Goal: Information Seeking & Learning: Learn about a topic

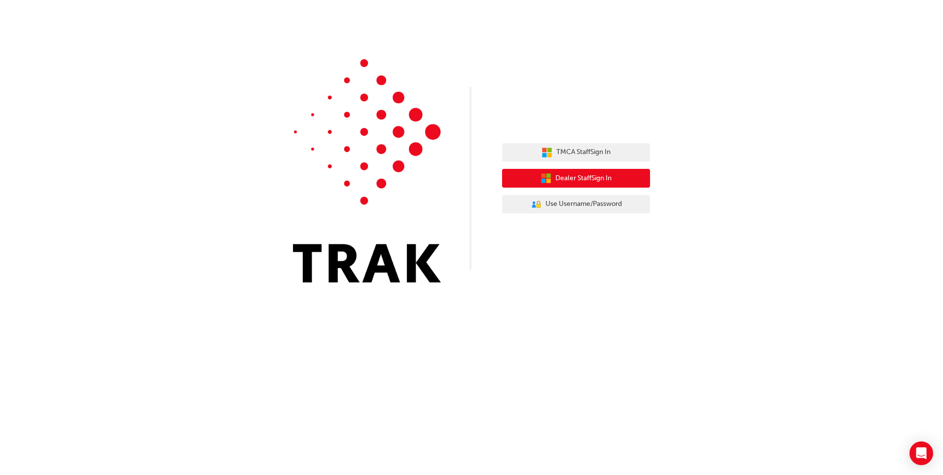
click at [577, 178] on span "Dealer Staff Sign In" at bounding box center [584, 178] width 56 height 11
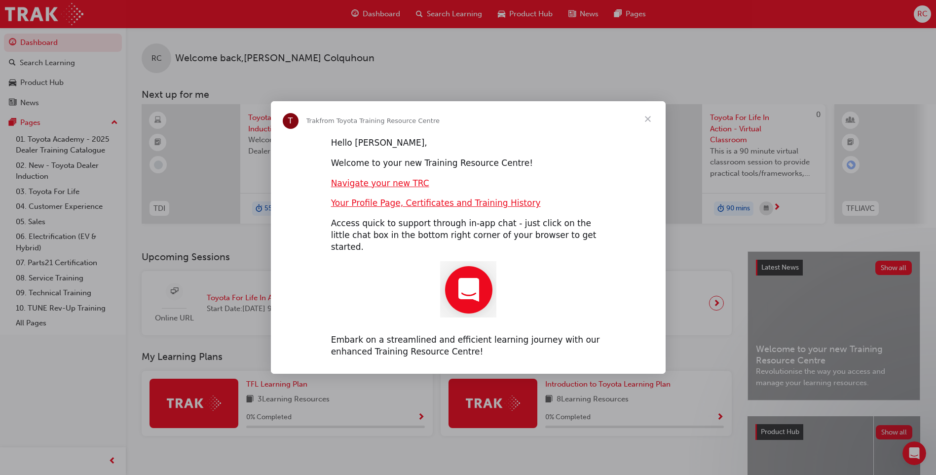
click at [646, 124] on span "Close" at bounding box center [648, 119] width 36 height 36
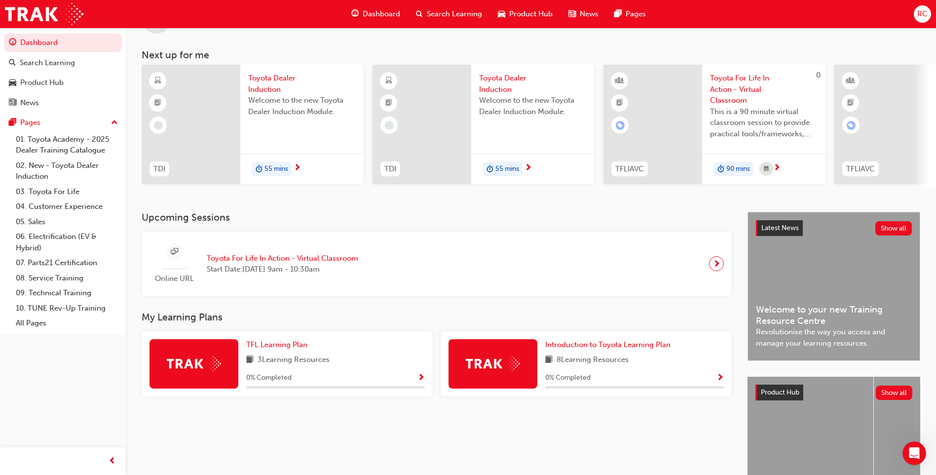
scroll to position [16, 0]
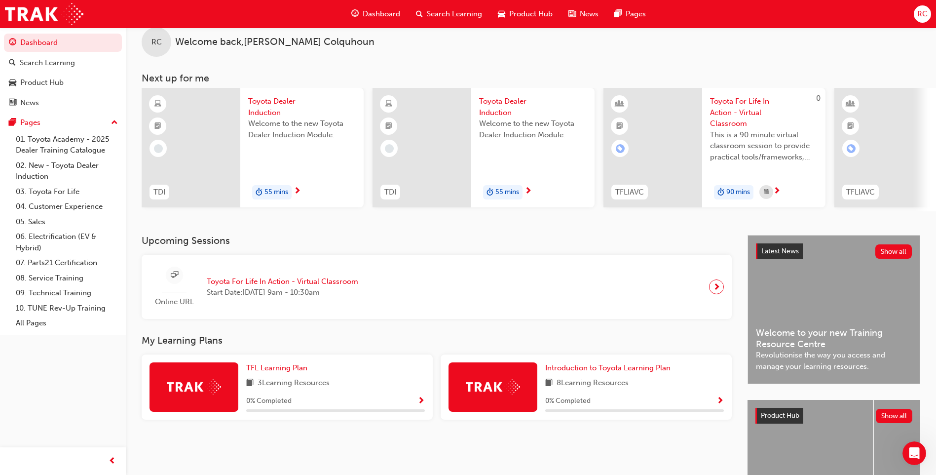
click at [285, 191] on span "55 mins" at bounding box center [276, 191] width 24 height 11
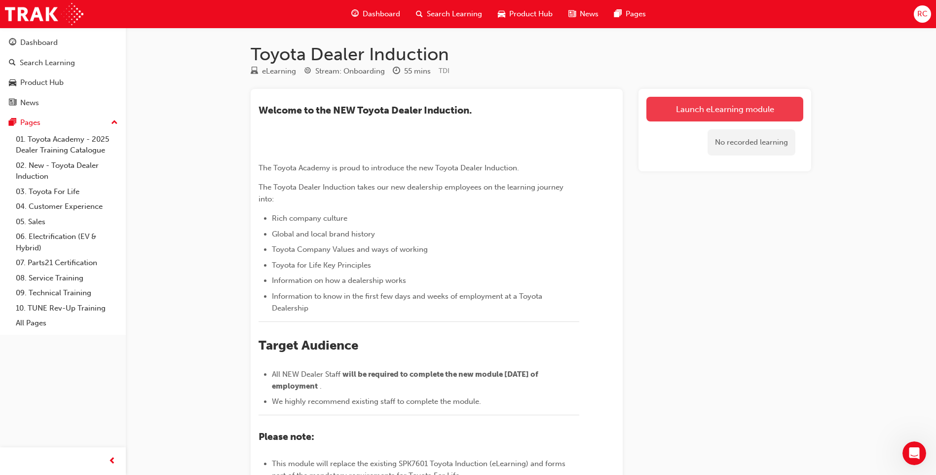
click at [725, 108] on link "Launch eLearning module" at bounding box center [724, 109] width 157 height 25
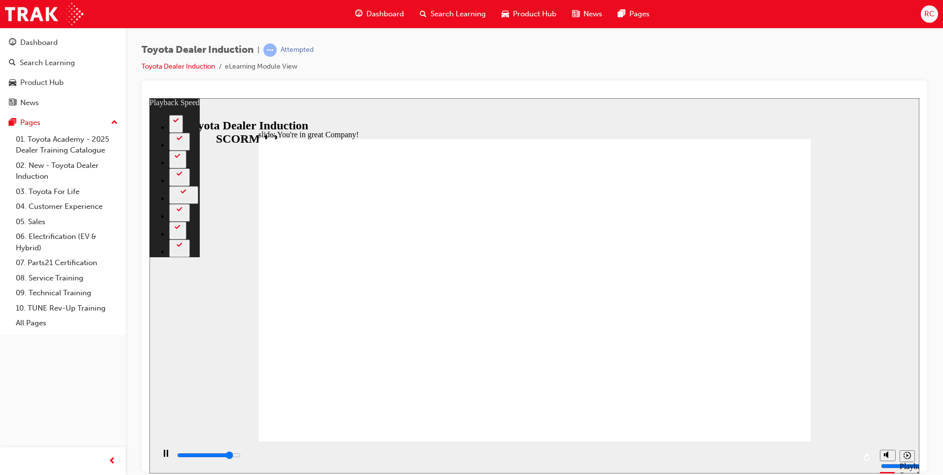
type input "6500"
type input "0"
type input "6800"
type input "1"
type input "7100"
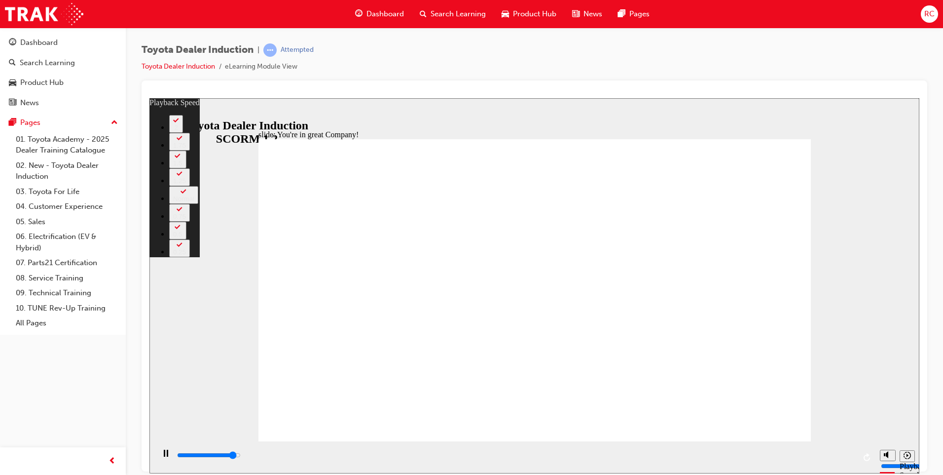
type input "1"
type input "7300"
type input "1"
type input "7500"
click at [878, 403] on div "slide: You're in great Company! playback speed 2 1.75 1.5 1.25 Normal 0.75 0.5 …" at bounding box center [534, 285] width 770 height 375
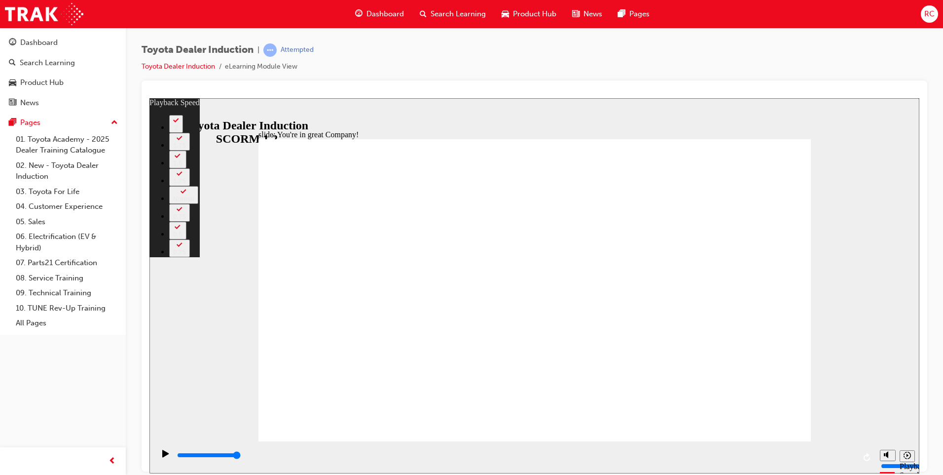
type input "156"
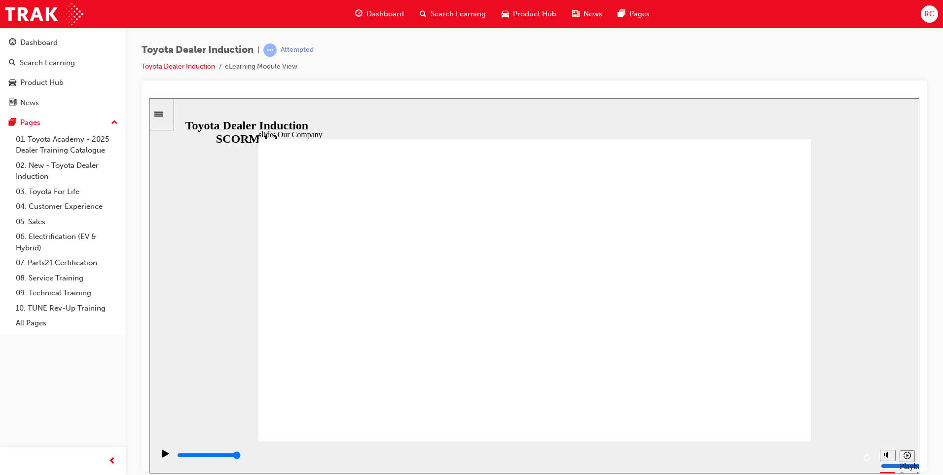
drag, startPoint x: 529, startPoint y: 382, endPoint x: 539, endPoint y: 382, distance: 10.4
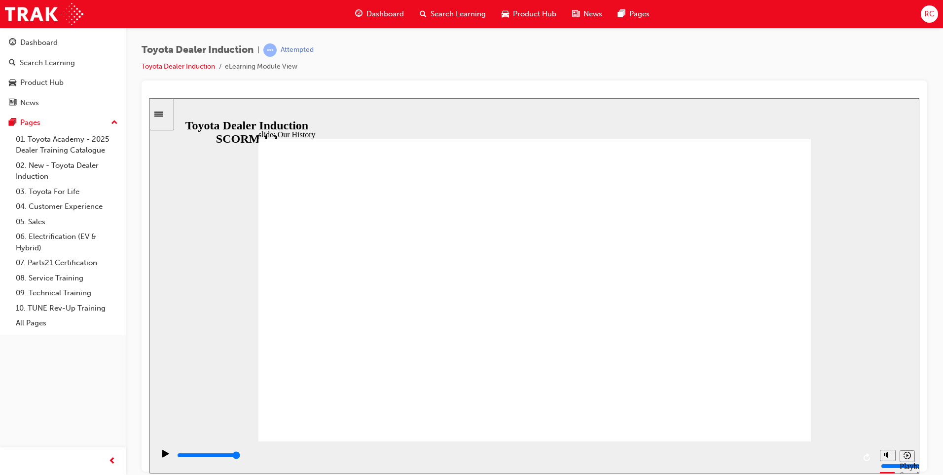
drag, startPoint x: 532, startPoint y: 383, endPoint x: 574, endPoint y: 385, distance: 42.0
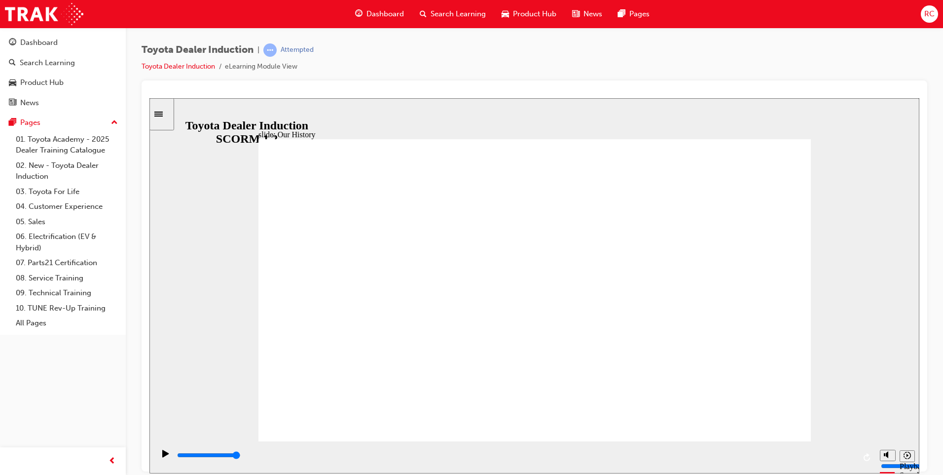
drag, startPoint x: 563, startPoint y: 384, endPoint x: 541, endPoint y: 385, distance: 22.2
drag, startPoint x: 473, startPoint y: 376, endPoint x: 445, endPoint y: 371, distance: 27.5
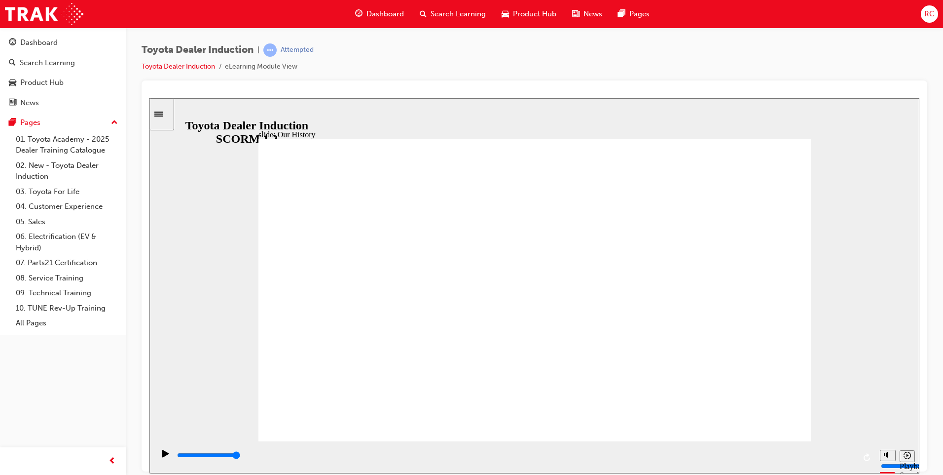
drag, startPoint x: 608, startPoint y: 273, endPoint x: 595, endPoint y: 273, distance: 12.3
drag, startPoint x: 483, startPoint y: 292, endPoint x: 475, endPoint y: 294, distance: 8.7
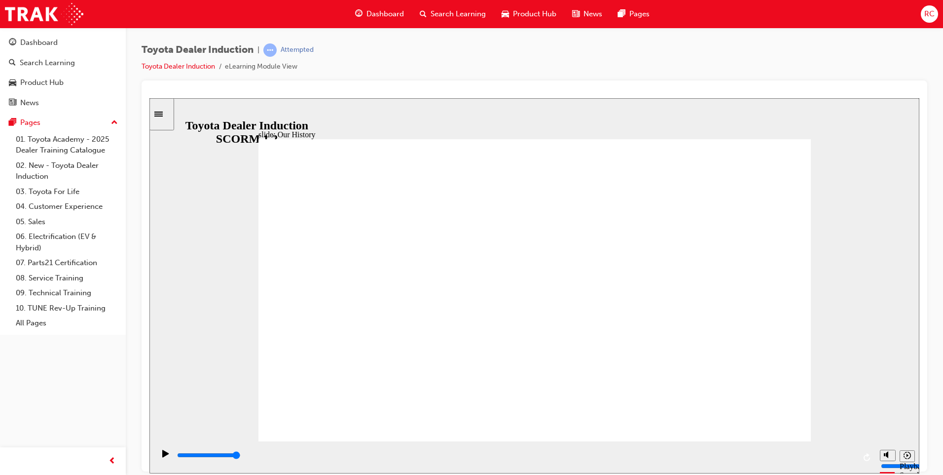
drag, startPoint x: 531, startPoint y: 382, endPoint x: 545, endPoint y: 383, distance: 13.4
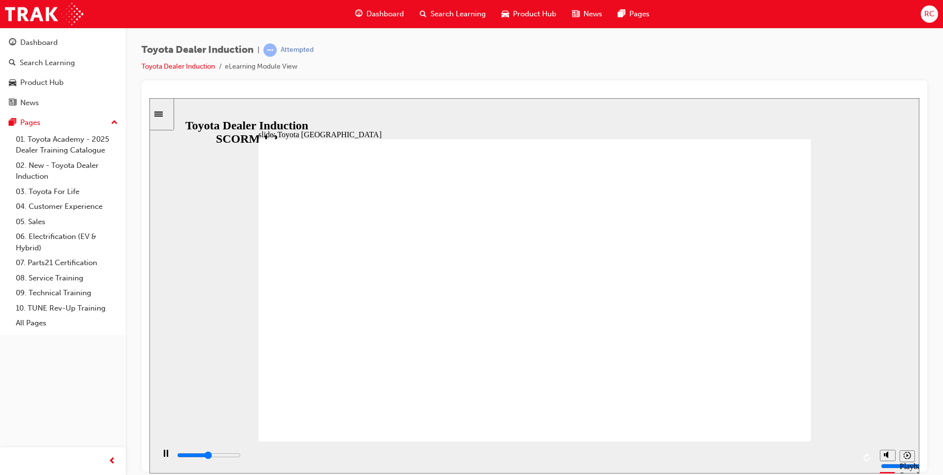
drag, startPoint x: 683, startPoint y: 298, endPoint x: 675, endPoint y: 300, distance: 7.5
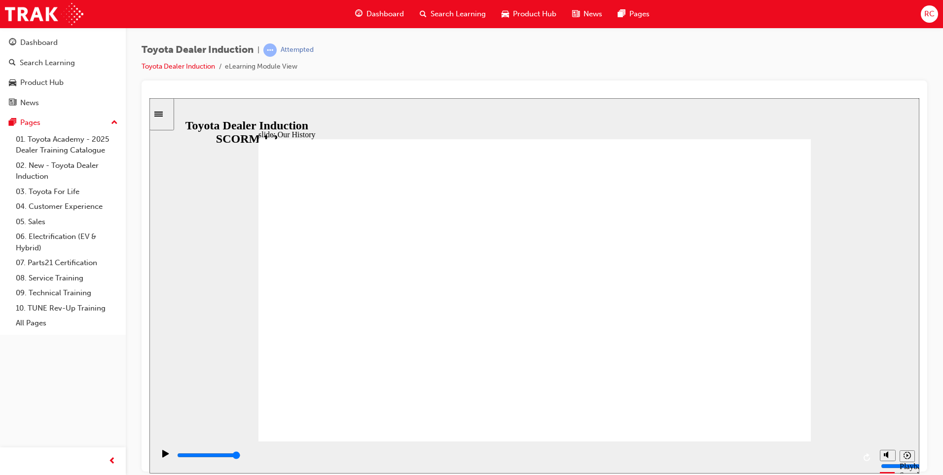
drag, startPoint x: 544, startPoint y: 307, endPoint x: 535, endPoint y: 316, distance: 12.6
drag, startPoint x: 526, startPoint y: 335, endPoint x: 523, endPoint y: 344, distance: 9.4
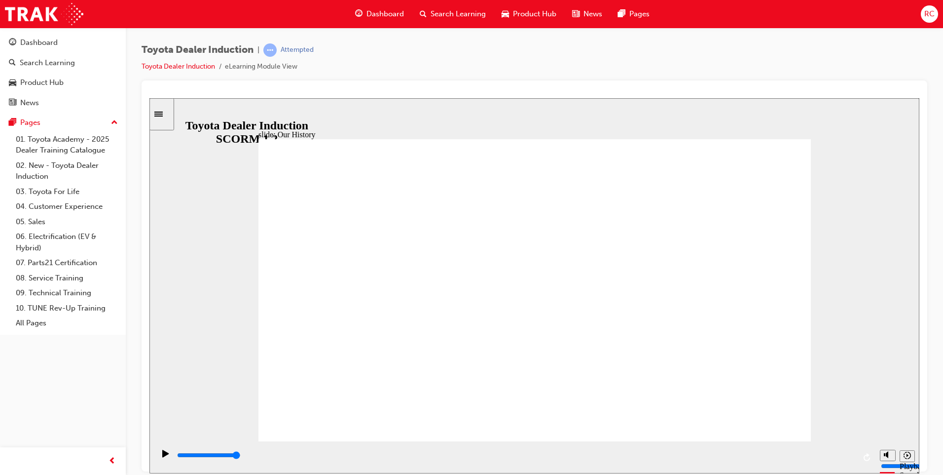
drag, startPoint x: 438, startPoint y: 296, endPoint x: 405, endPoint y: 294, distance: 32.6
drag, startPoint x: 405, startPoint y: 294, endPoint x: 398, endPoint y: 303, distance: 11.6
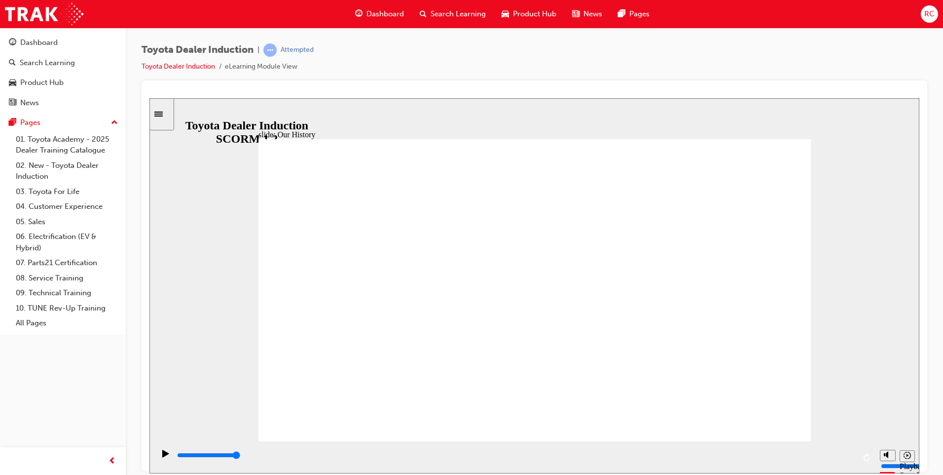
drag, startPoint x: 386, startPoint y: 318, endPoint x: 387, endPoint y: 345, distance: 27.2
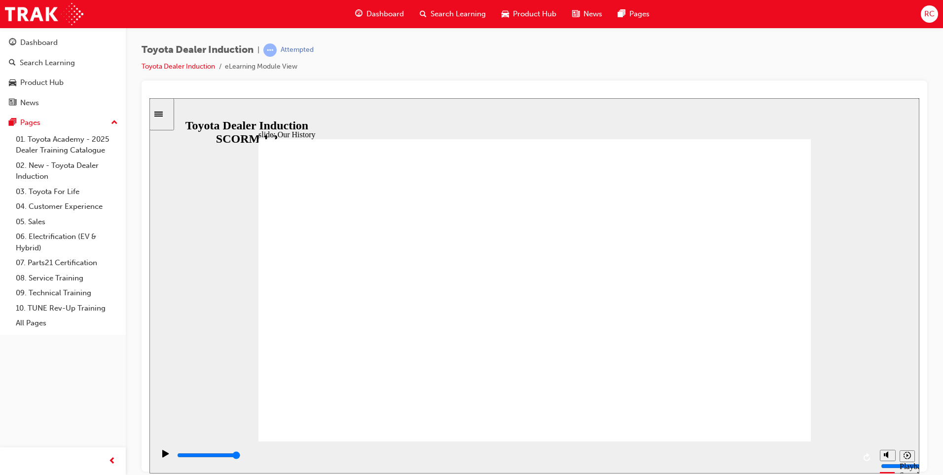
click at [166, 457] on div "Play (Ctrl+Alt+P)" at bounding box center [165, 457] width 17 height 17
click at [165, 456] on icon "Play (Ctrl+Alt+P)" at bounding box center [165, 452] width 6 height 7
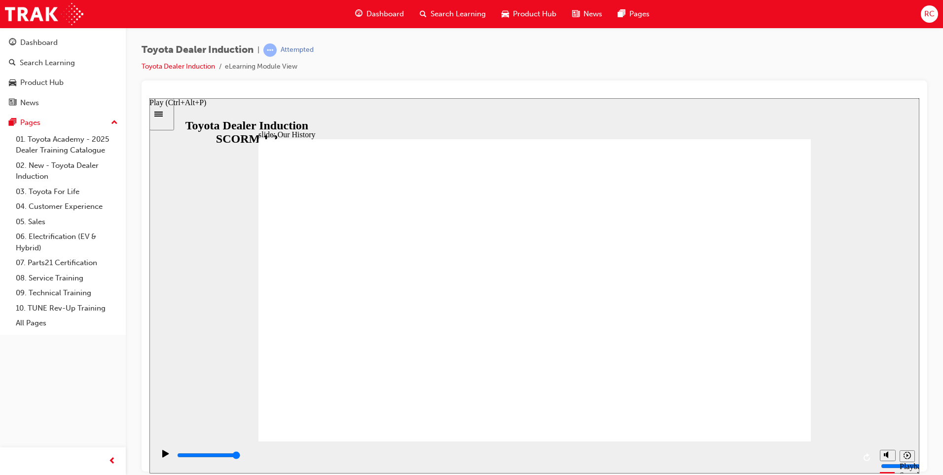
click at [163, 456] on icon "Play (Ctrl+Alt+P)" at bounding box center [165, 452] width 6 height 7
drag, startPoint x: 525, startPoint y: 384, endPoint x: 566, endPoint y: 383, distance: 40.5
drag, startPoint x: 567, startPoint y: 382, endPoint x: 599, endPoint y: 379, distance: 31.7
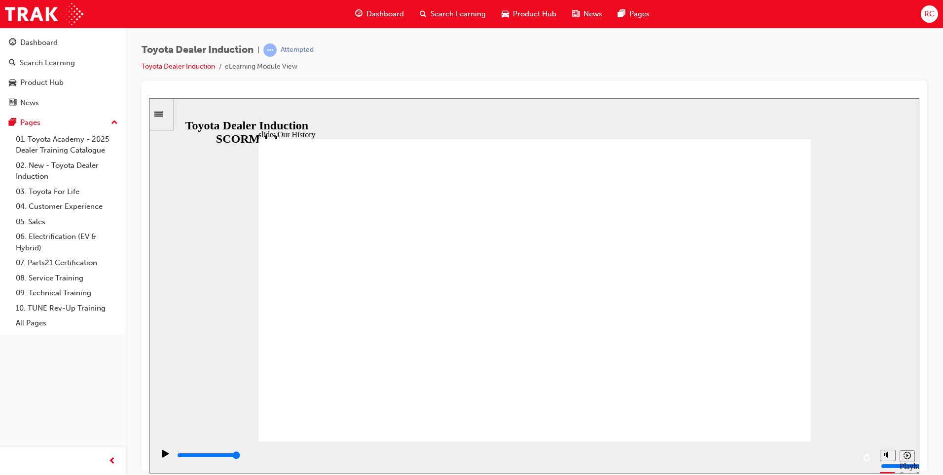
click at [865, 456] on icon "Replay (Ctrl+Alt+R)" at bounding box center [867, 456] width 6 height 8
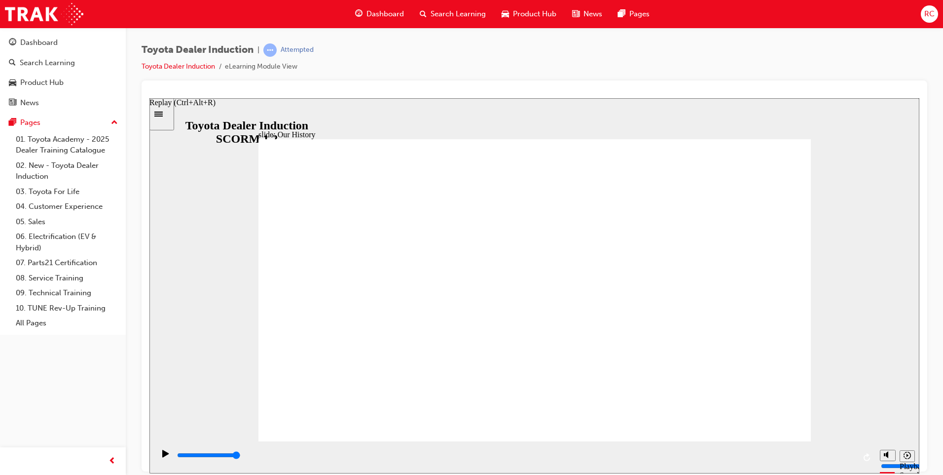
type input "8300"
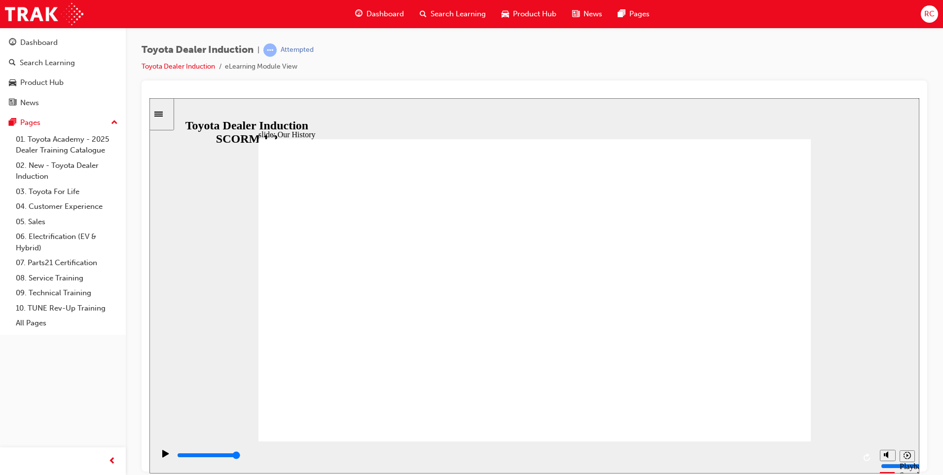
drag, startPoint x: 531, startPoint y: 383, endPoint x: 549, endPoint y: 381, distance: 17.4
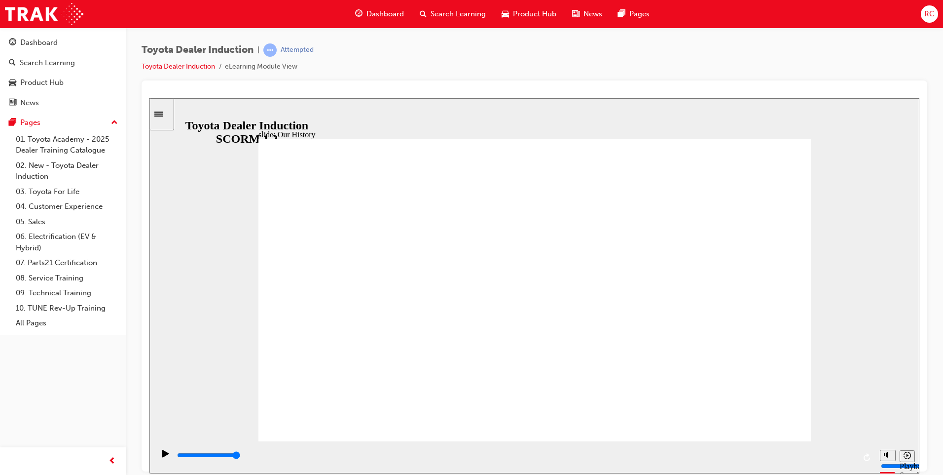
click at [186, 68] on link "Toyota Dealer Induction" at bounding box center [179, 66] width 74 height 8
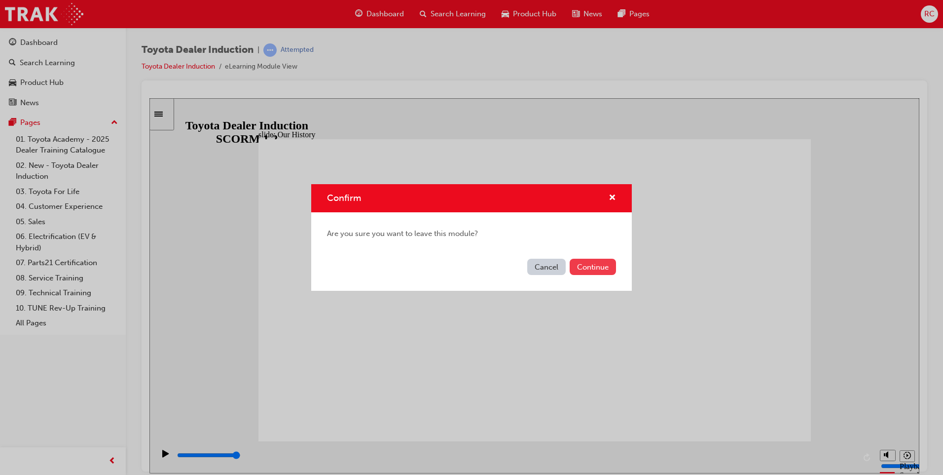
click at [590, 267] on button "Continue" at bounding box center [593, 267] width 46 height 16
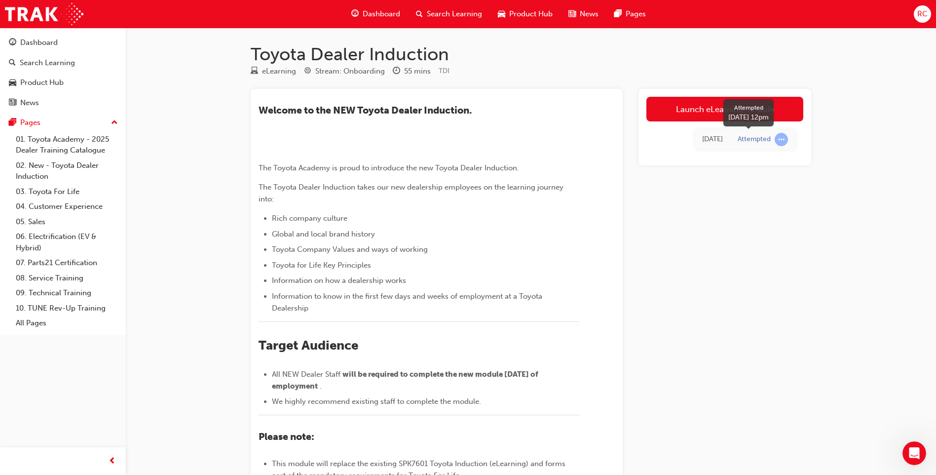
click at [782, 140] on span "learningRecordVerb_ATTEMPT-icon" at bounding box center [781, 139] width 13 height 13
click at [739, 110] on link "Launch eLearning module" at bounding box center [724, 109] width 157 height 25
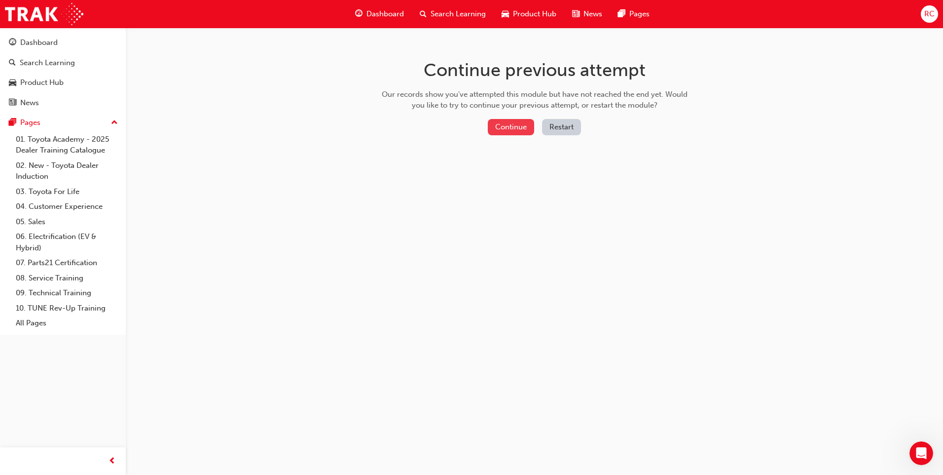
click at [509, 126] on button "Continue" at bounding box center [511, 127] width 46 height 16
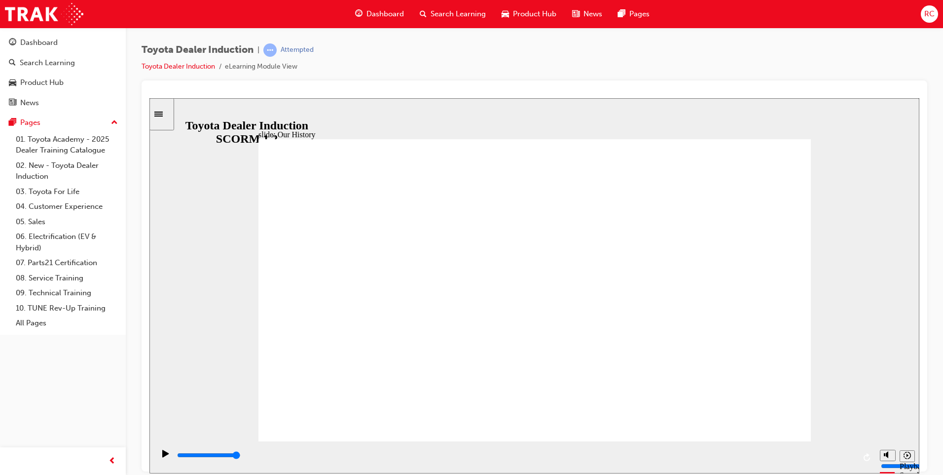
drag, startPoint x: 529, startPoint y: 381, endPoint x: 550, endPoint y: 383, distance: 20.3
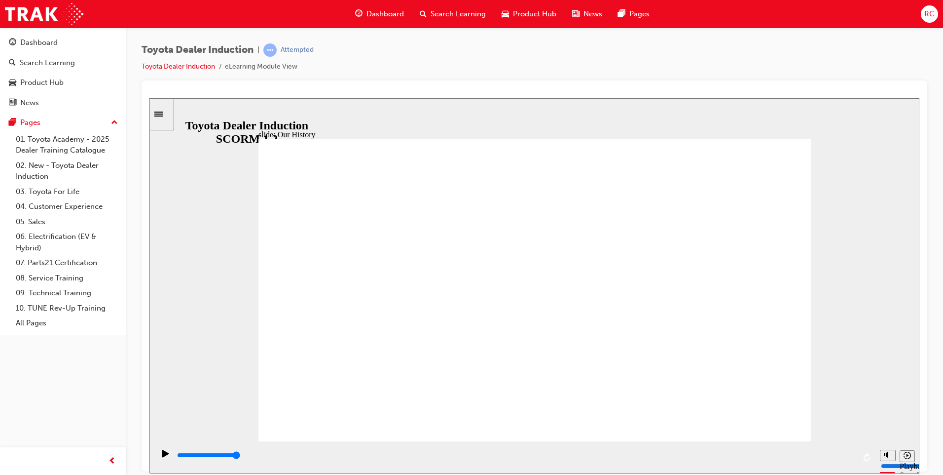
drag, startPoint x: 501, startPoint y: 370, endPoint x: 547, endPoint y: 370, distance: 45.9
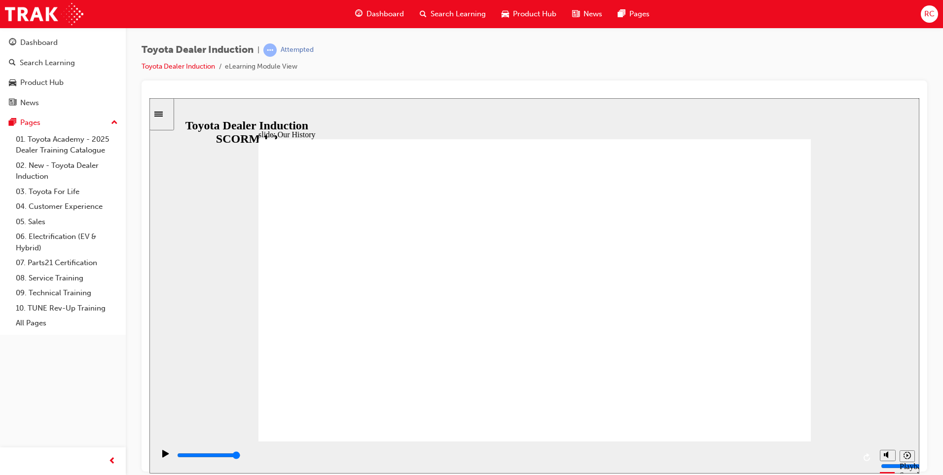
drag, startPoint x: 565, startPoint y: 370, endPoint x: 573, endPoint y: 372, distance: 8.9
drag, startPoint x: 576, startPoint y: 373, endPoint x: 600, endPoint y: 378, distance: 25.3
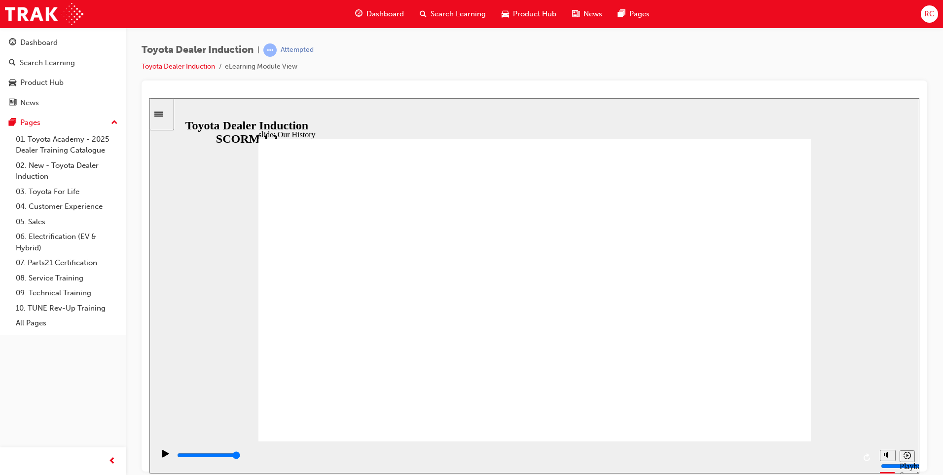
drag, startPoint x: 530, startPoint y: 383, endPoint x: 561, endPoint y: 388, distance: 32.0
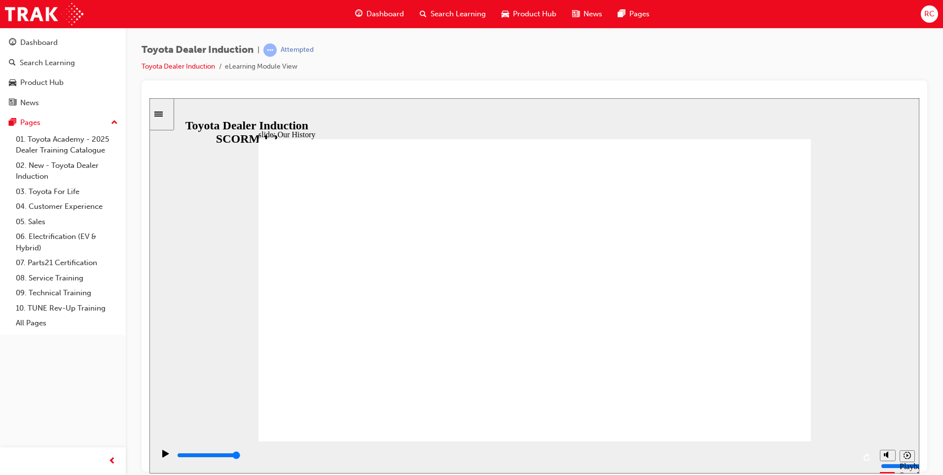
drag, startPoint x: 384, startPoint y: 306, endPoint x: 385, endPoint y: 281, distance: 25.2
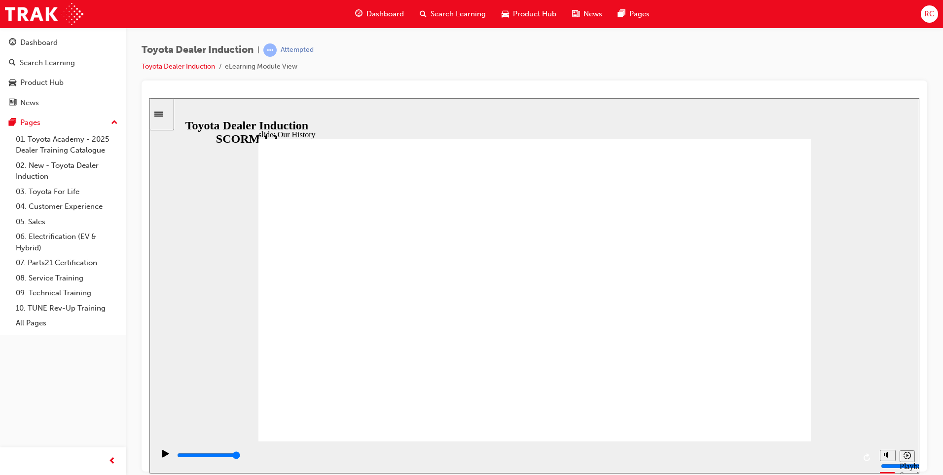
drag, startPoint x: 371, startPoint y: 260, endPoint x: 337, endPoint y: 248, distance: 36.7
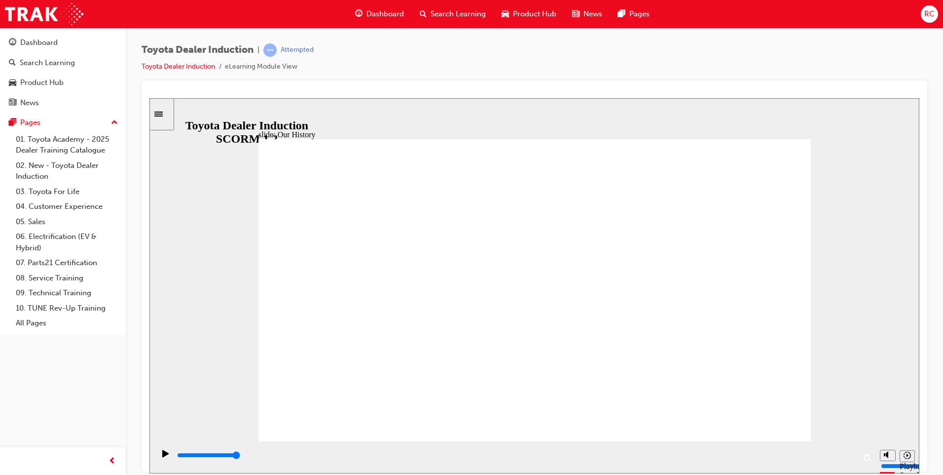
drag, startPoint x: 529, startPoint y: 381, endPoint x: 560, endPoint y: 382, distance: 31.1
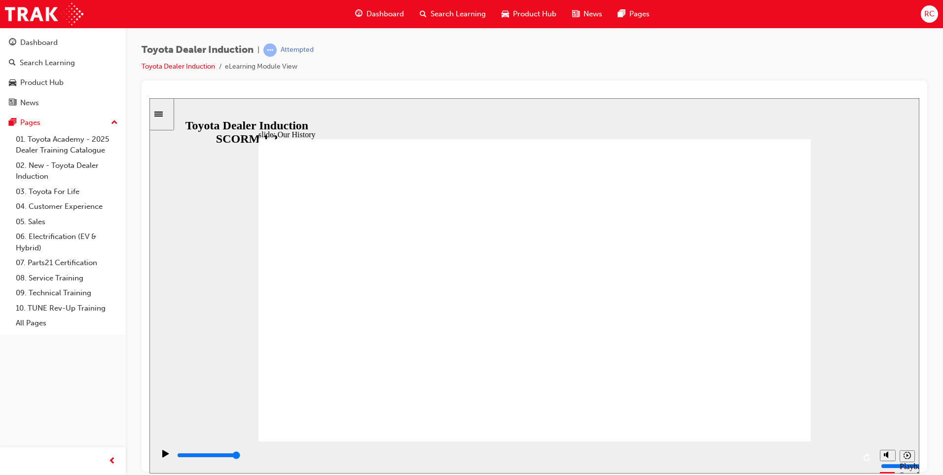
drag, startPoint x: 528, startPoint y: 382, endPoint x: 500, endPoint y: 385, distance: 28.8
click at [158, 455] on div "Play (Ctrl+Alt+P)" at bounding box center [165, 457] width 17 height 17
type input "8300"
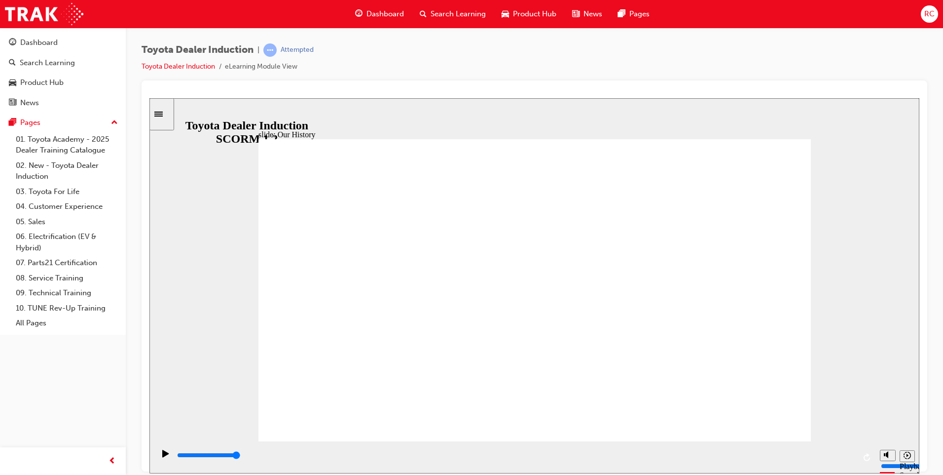
drag, startPoint x: 541, startPoint y: 413, endPoint x: 570, endPoint y: 413, distance: 28.6
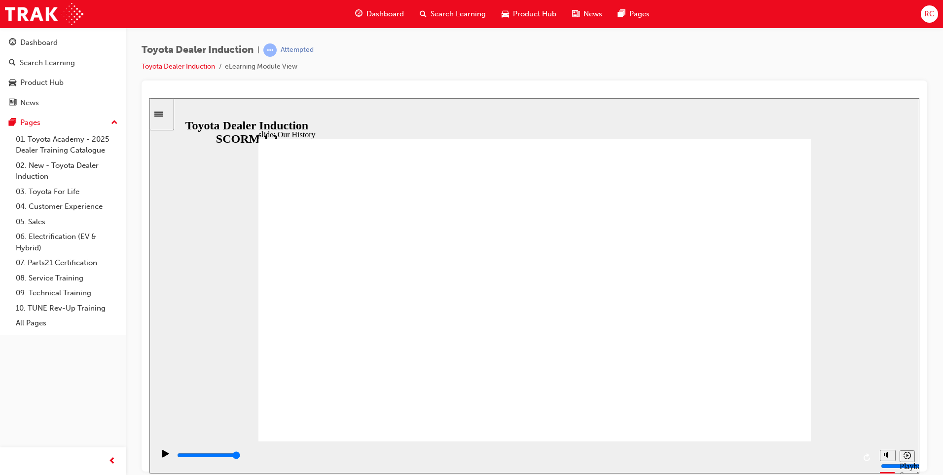
drag, startPoint x: 388, startPoint y: 388, endPoint x: 410, endPoint y: 385, distance: 22.0
drag, startPoint x: 380, startPoint y: 381, endPoint x: 613, endPoint y: 389, distance: 232.5
drag, startPoint x: 680, startPoint y: 379, endPoint x: 403, endPoint y: 381, distance: 277.3
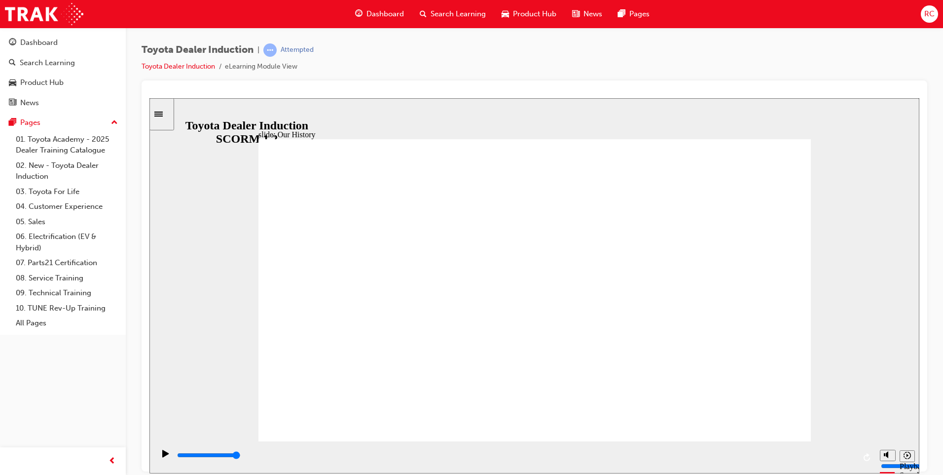
drag, startPoint x: 377, startPoint y: 382, endPoint x: 516, endPoint y: 369, distance: 139.8
type input "3"
drag, startPoint x: 533, startPoint y: 378, endPoint x: 726, endPoint y: 381, distance: 193.4
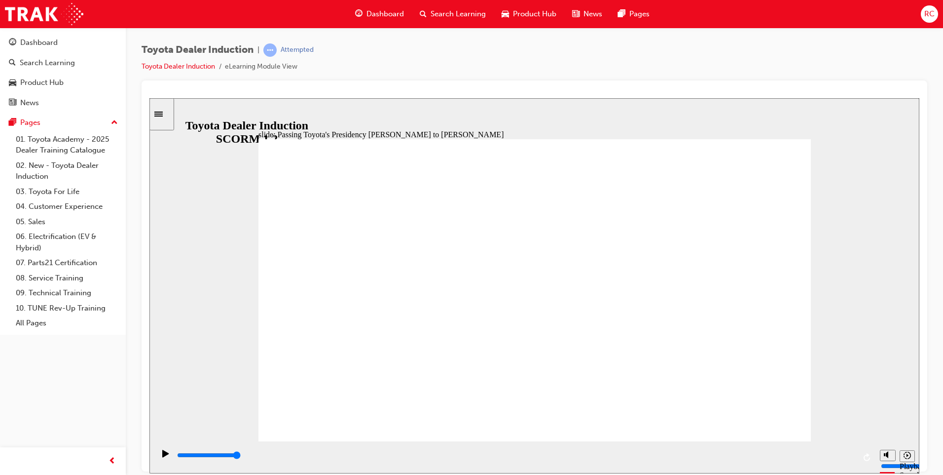
type input "5000"
radio input "true"
type input "5000"
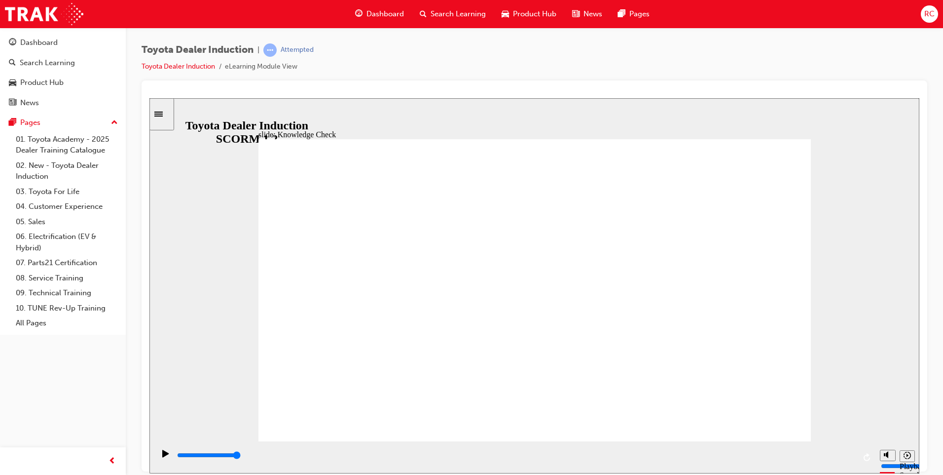
radio input "true"
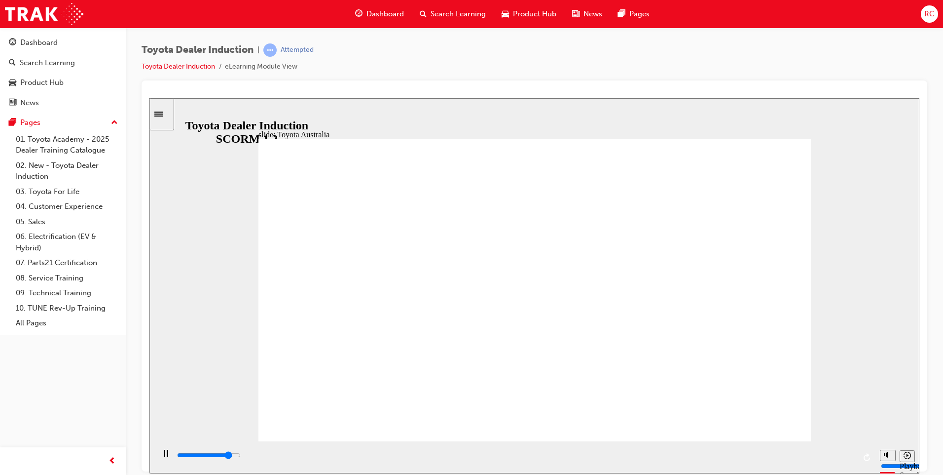
type input "15300"
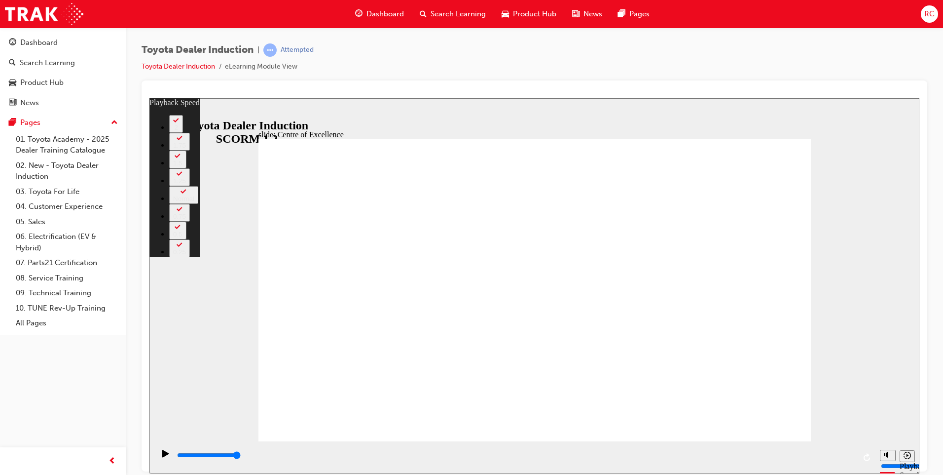
type input "248"
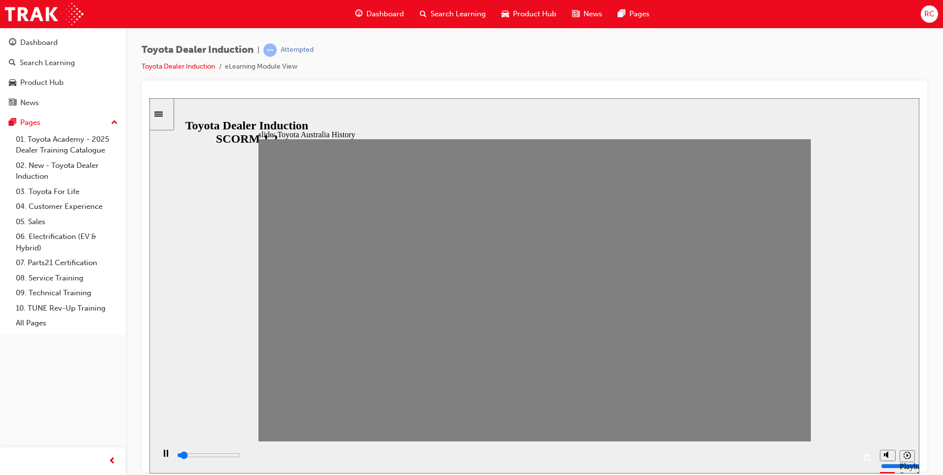
drag, startPoint x: 277, startPoint y: 297, endPoint x: 777, endPoint y: 296, distance: 500.3
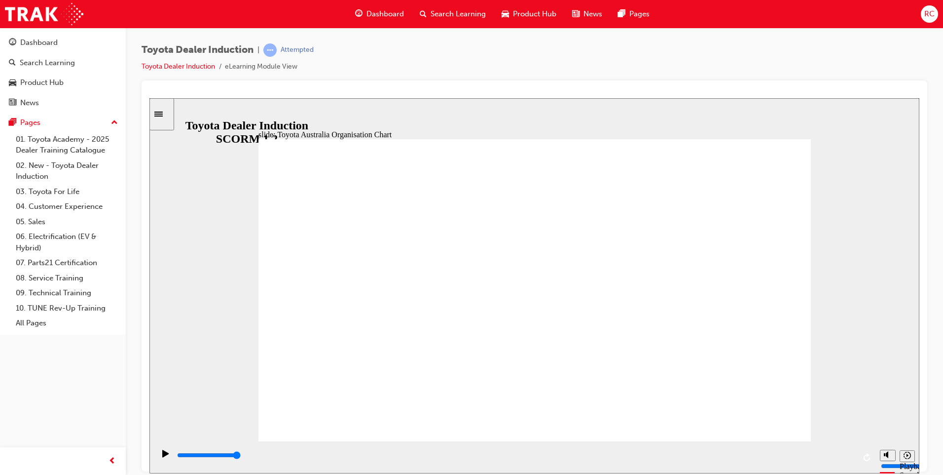
type input "5000"
radio input "true"
type input "5000"
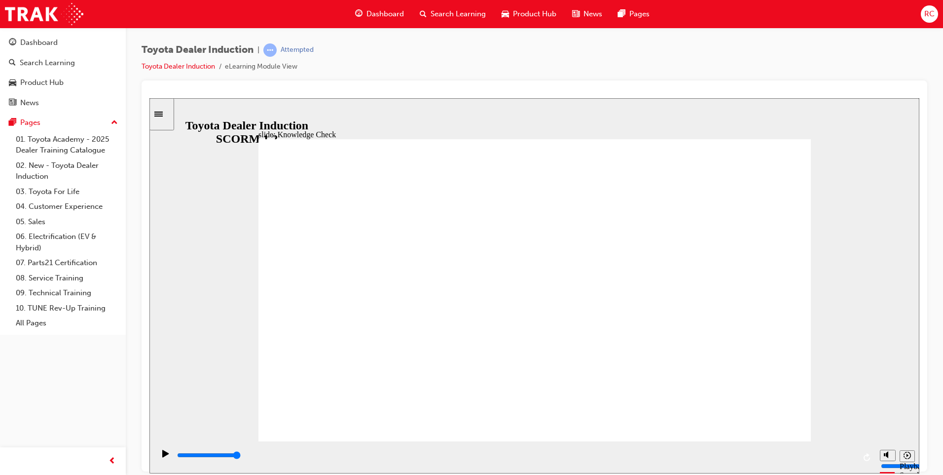
radio input "true"
type input "5000"
radio input "true"
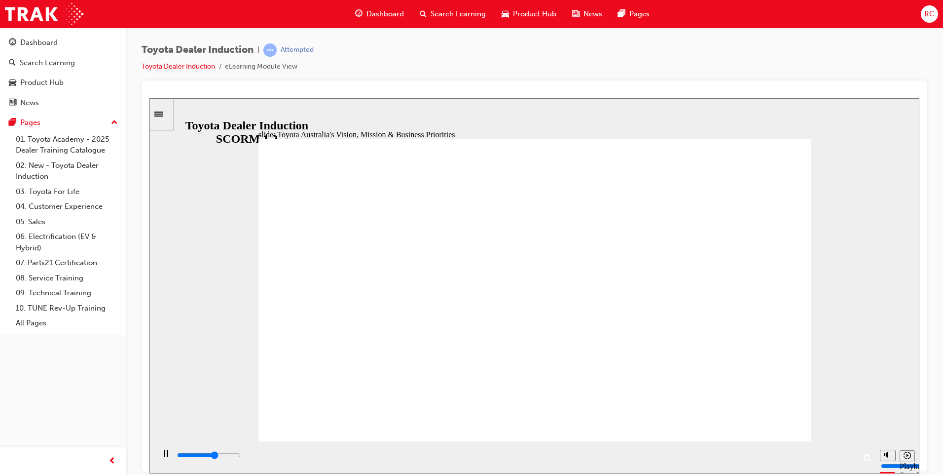
type input "9200"
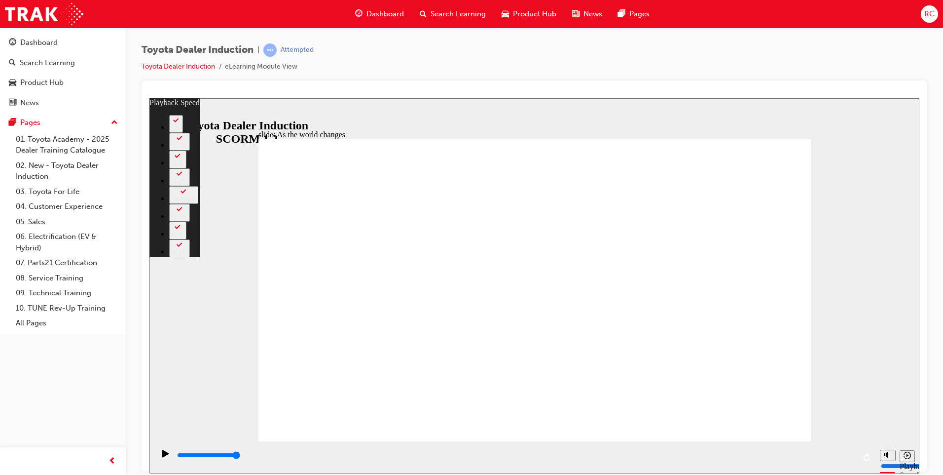
type input "128"
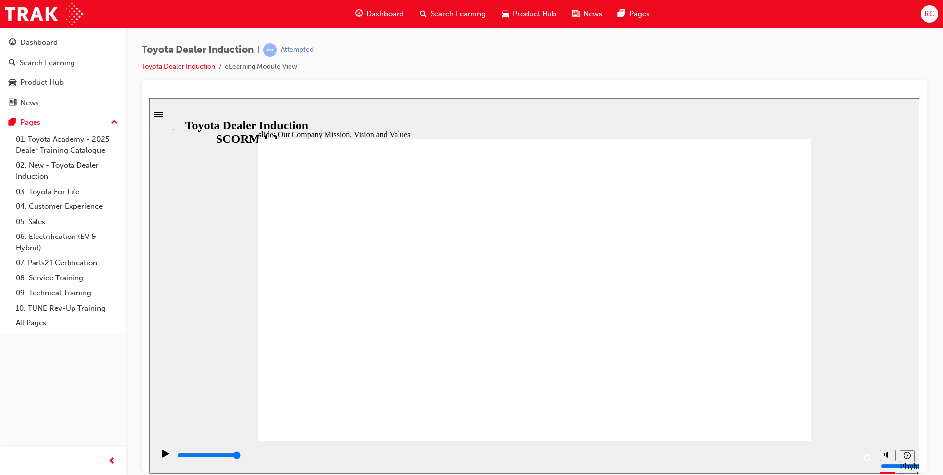
type input "5000"
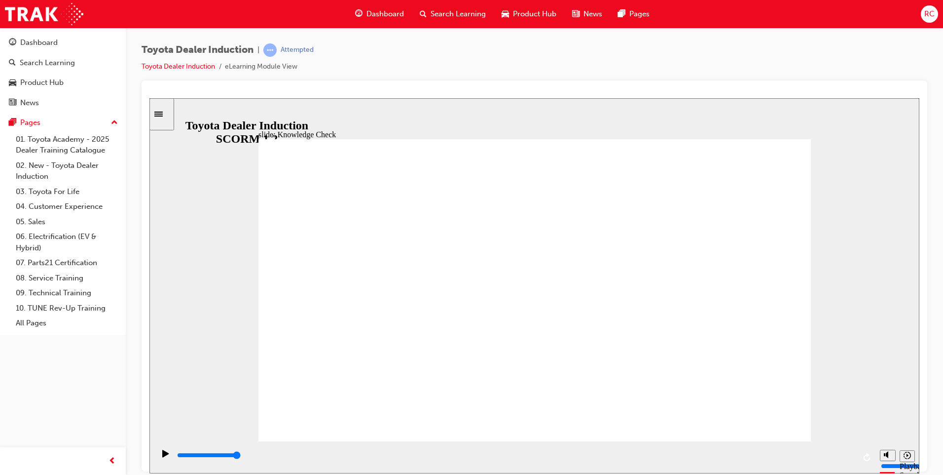
type input "H"
type input "Ha"
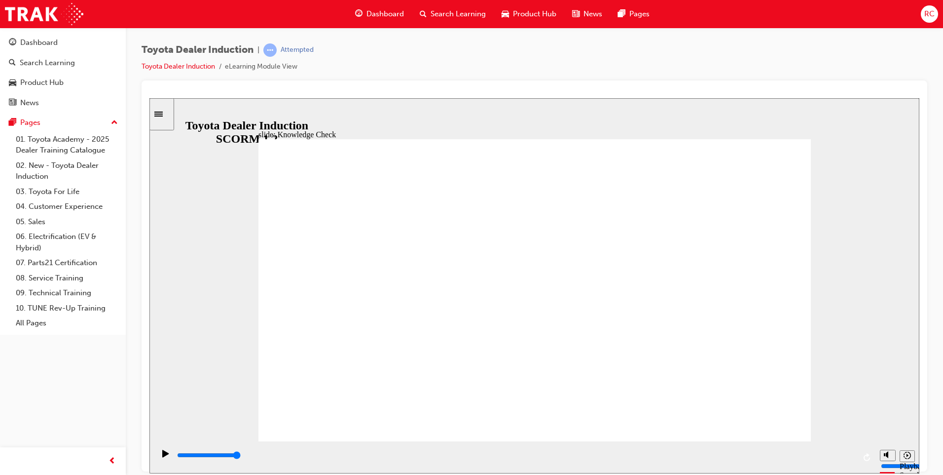
type input "Hap"
type input "Happ"
type input "Happi"
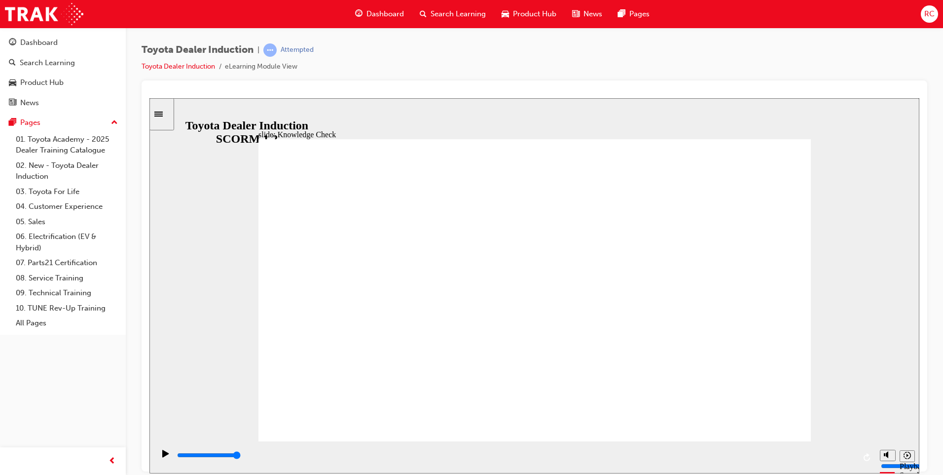
type input "Happi"
type input "Happin"
type input "Happine"
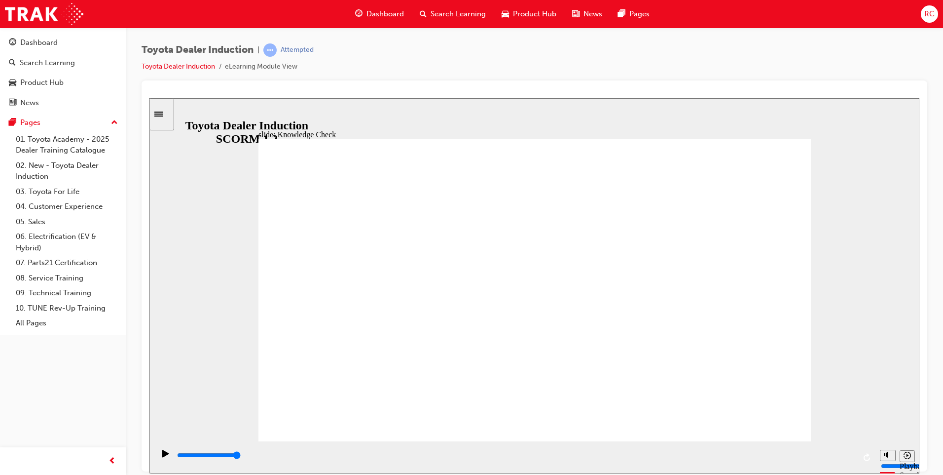
type input "Happines"
type input "Happiness"
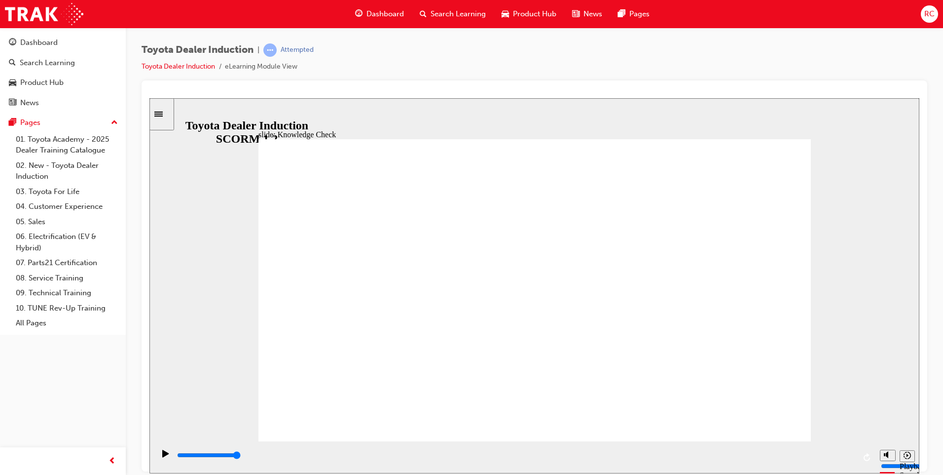
type input "Happiness"
type input "5000"
type input "F"
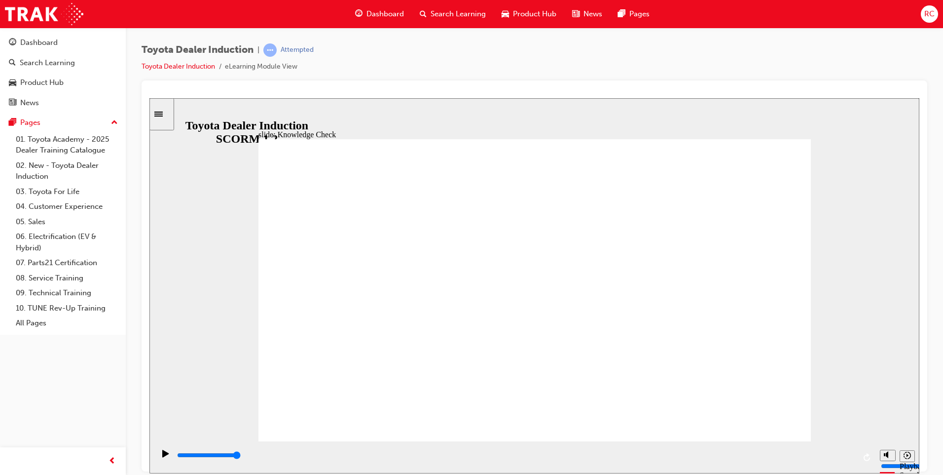
type input "F"
type input "Fr"
type input "Fre"
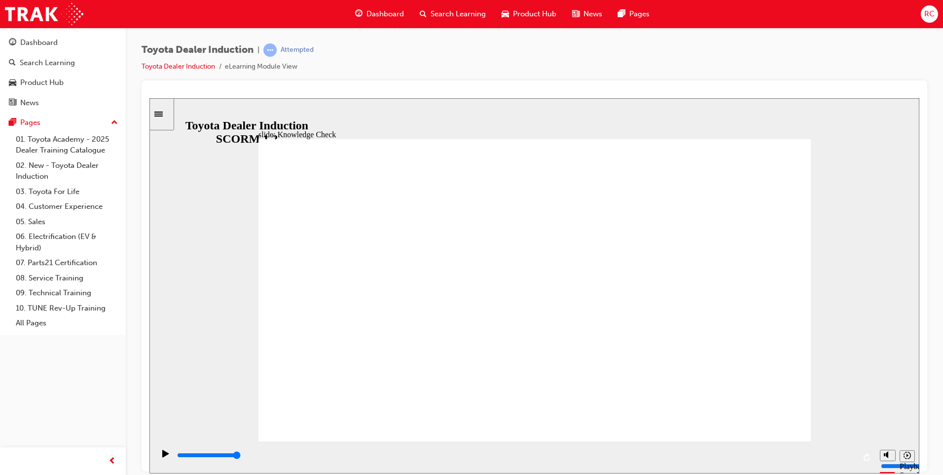
type input "Free"
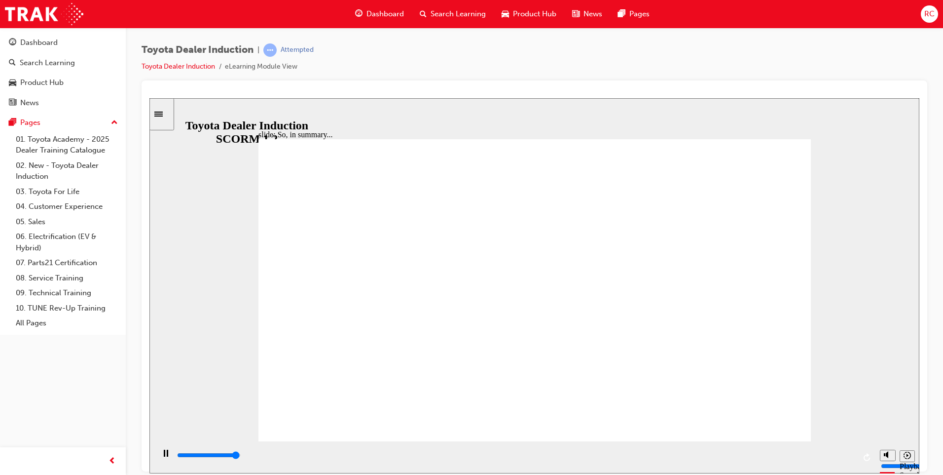
type input "6500"
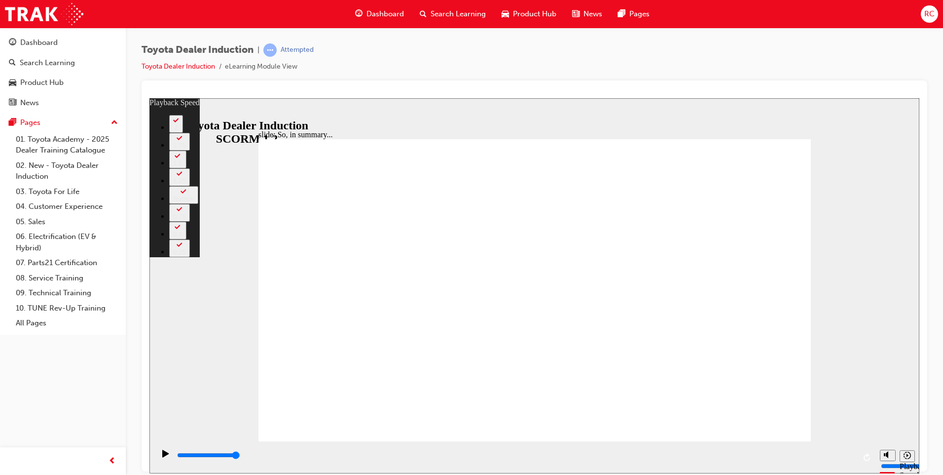
click at [873, 408] on div "slide: So, in summary... Rectangle 3 playback speed 2 1.75 1.5 1.25 Normal 0.75…" at bounding box center [534, 285] width 770 height 375
click at [864, 390] on div "slide: So, in summary... Rectangle 3 playback speed 2 1.75 1.5 1.25 Normal 0.75…" at bounding box center [534, 285] width 770 height 375
type input "128"
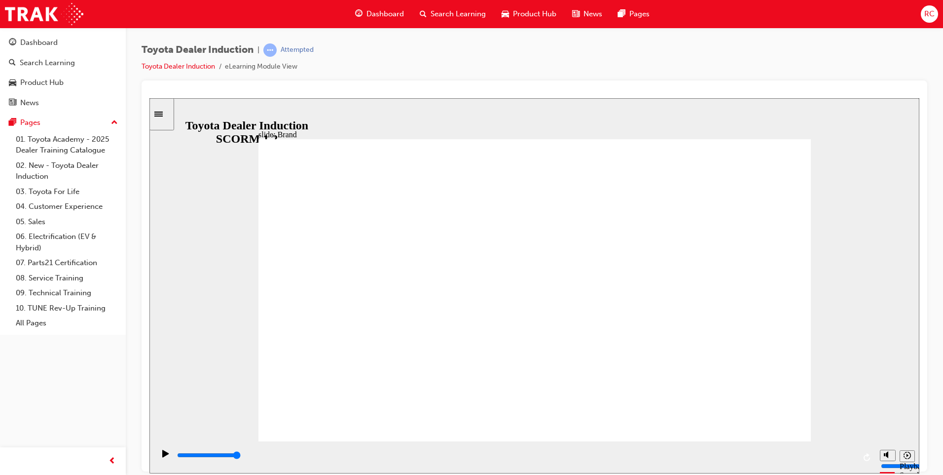
type input "9900"
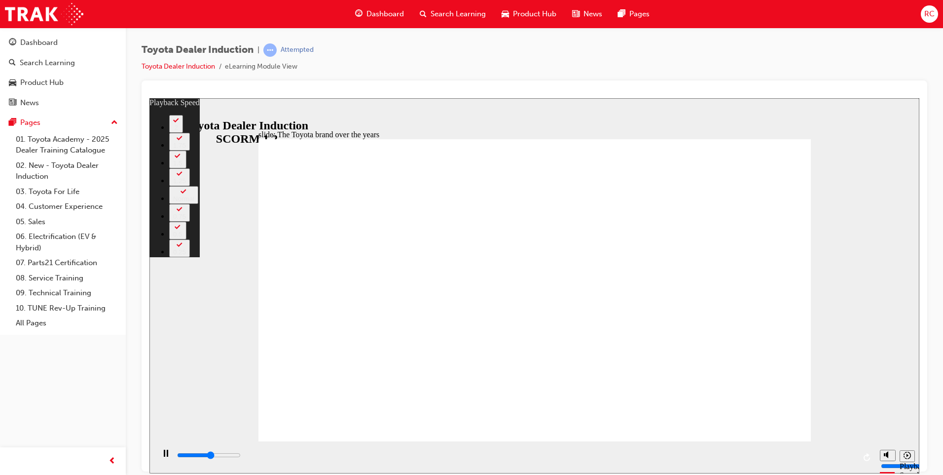
type input "4500"
type input "0"
type input "4700"
type input "0"
type input "5000"
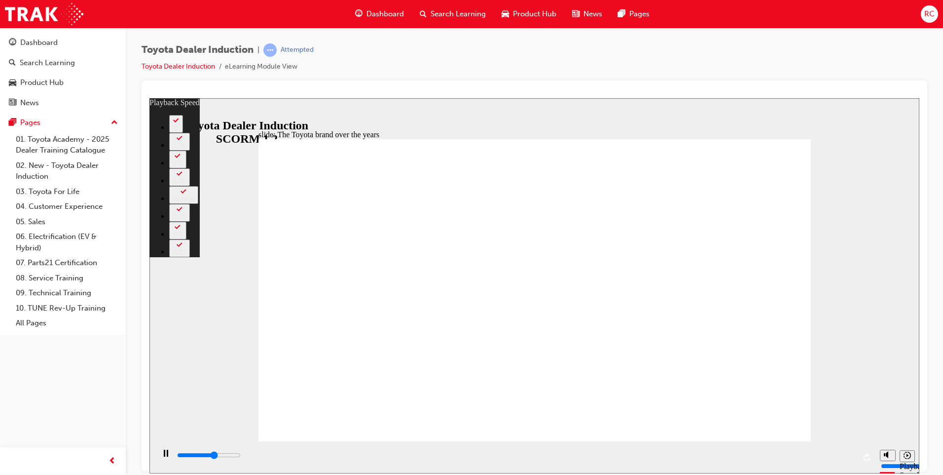
type input "1"
type input "5200"
type input "1"
type input "5500"
type input "1"
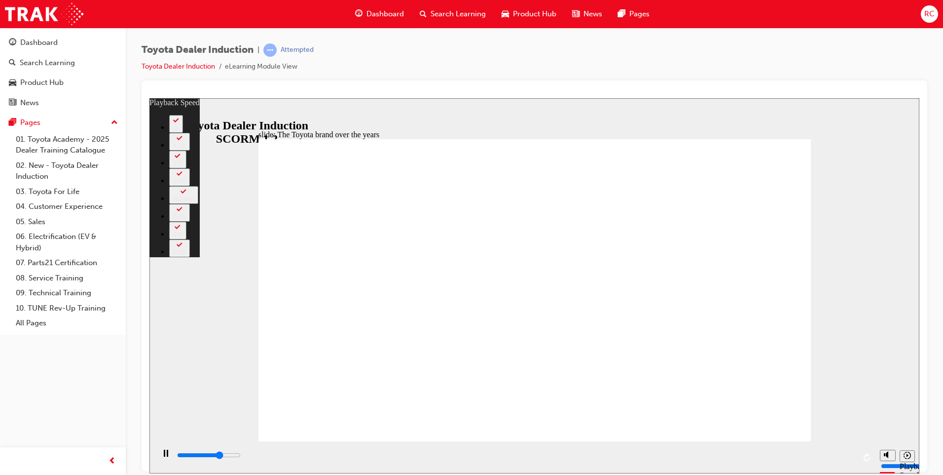
type input "5800"
type input "1"
type input "6000"
type input "2"
type input "6300"
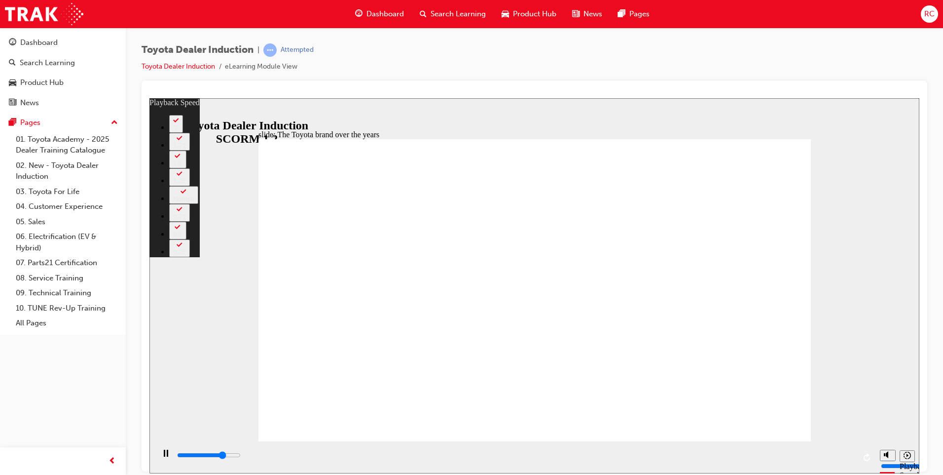
type input "2"
type input "6600"
type input "2"
type input "6800"
type input "2"
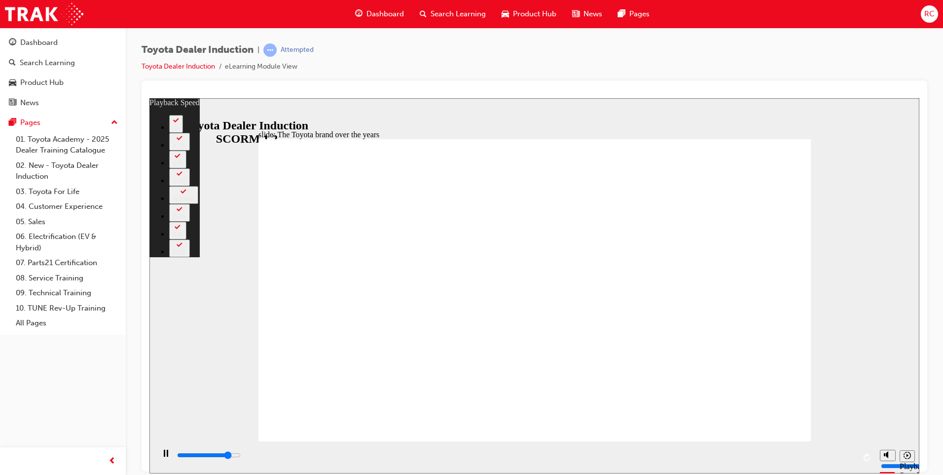
type input "7100"
type input "3"
type input "7400"
type input "3"
type input "7600"
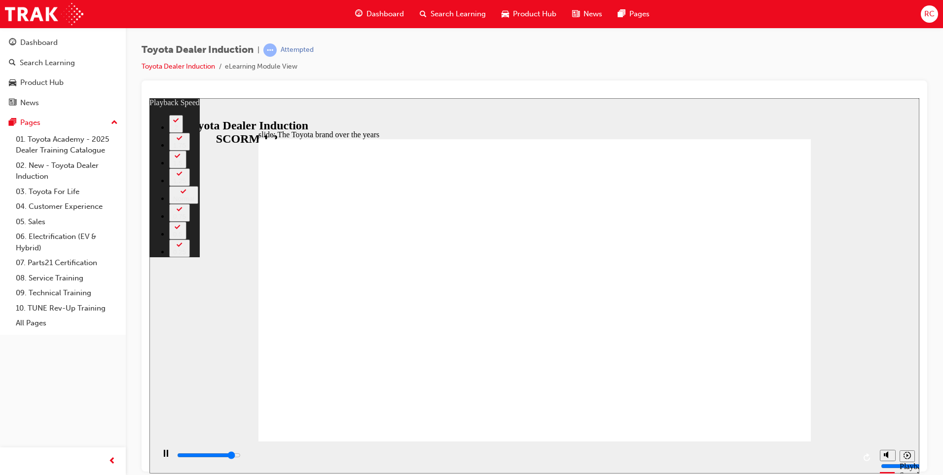
type input "3"
type input "7900"
type input "3"
type input "8200"
type input "4"
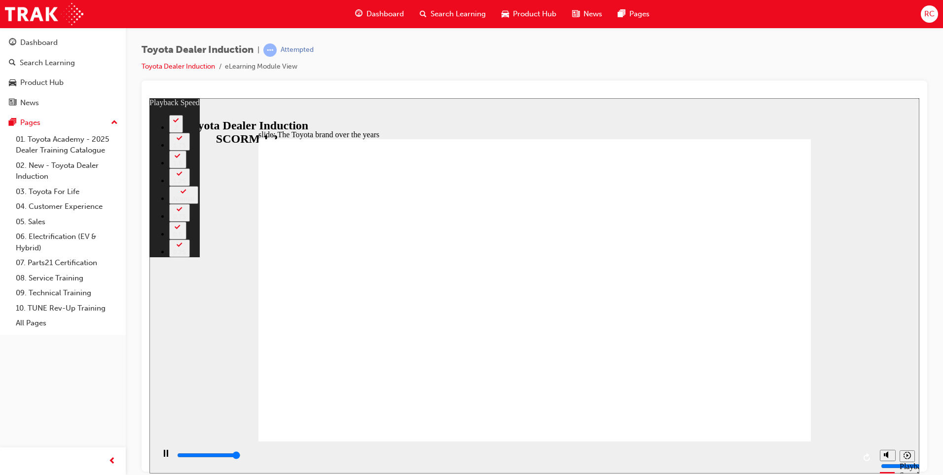
type input "8400"
type input "4"
type input "8400"
type input "165"
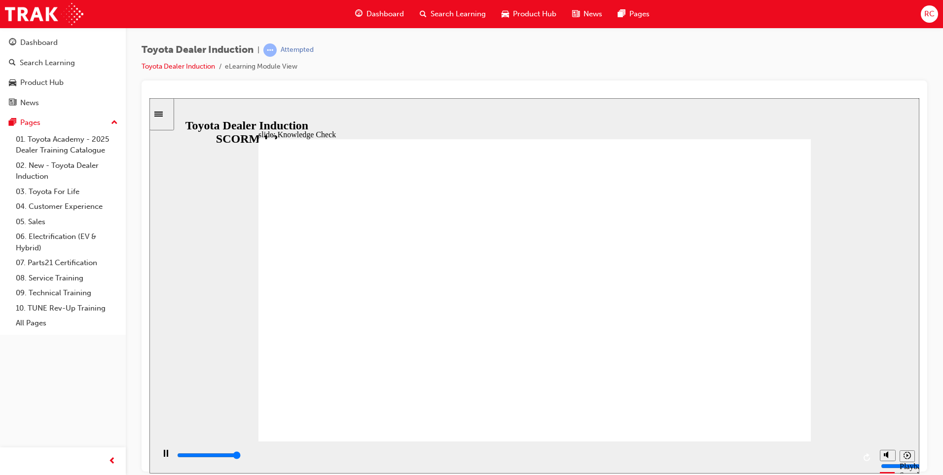
type input "5000"
radio input "true"
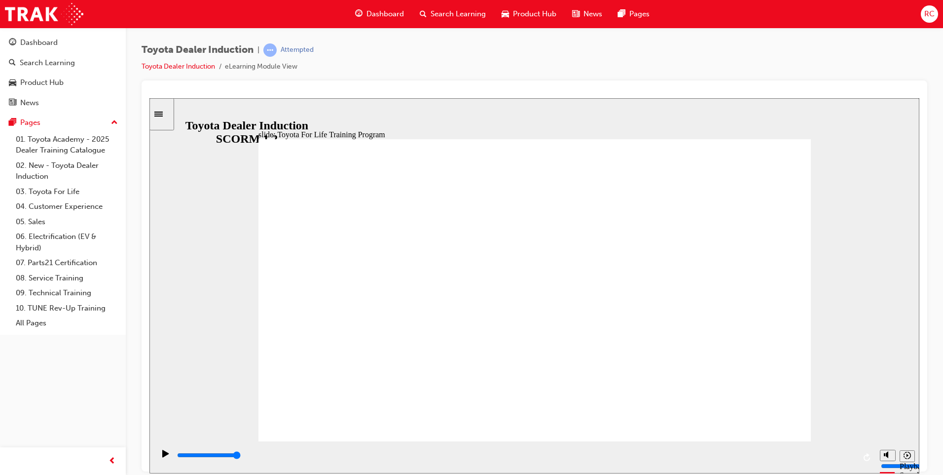
type input "10800"
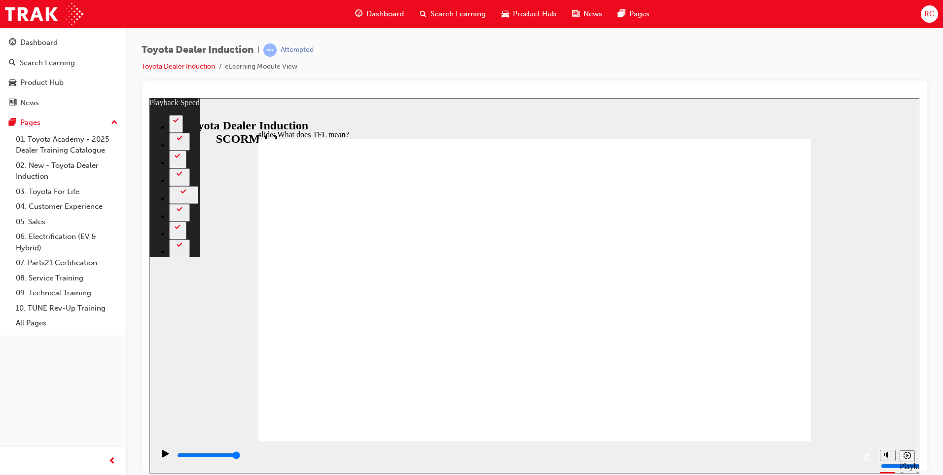
type input "139"
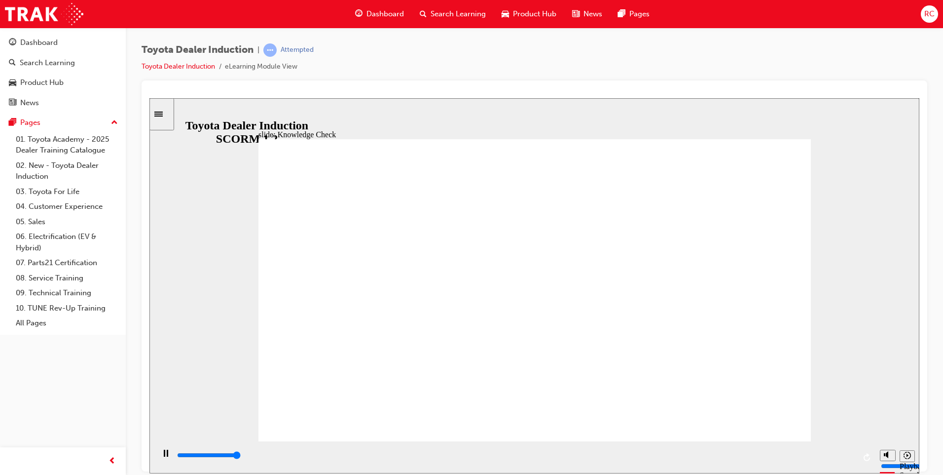
type input "5000"
radio input "true"
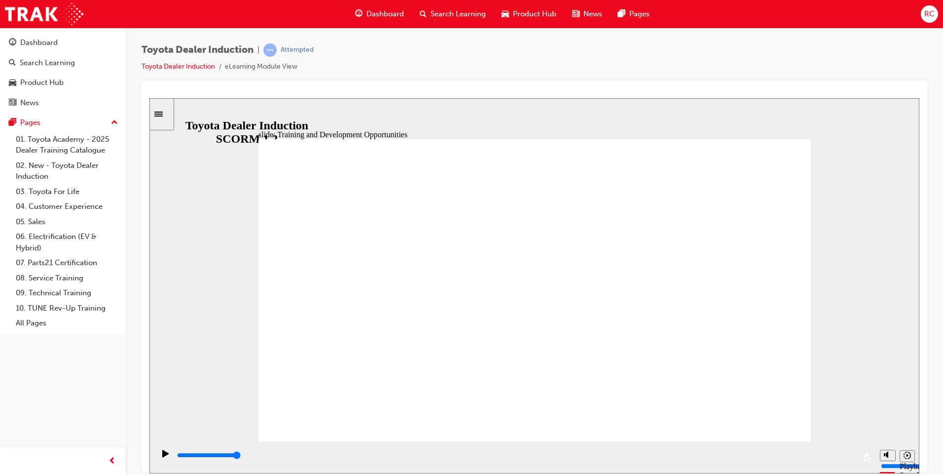
type input "5000"
radio input "true"
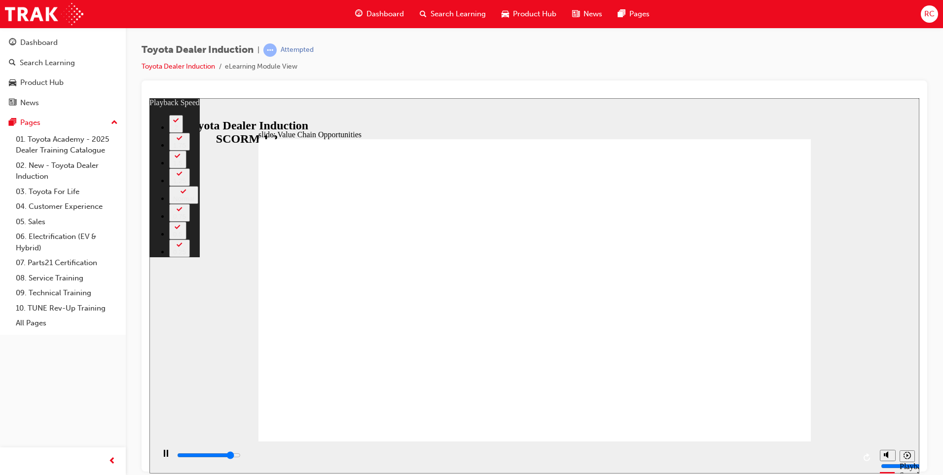
type input "10000"
type input "0"
type input "10300"
type input "1"
type input "10600"
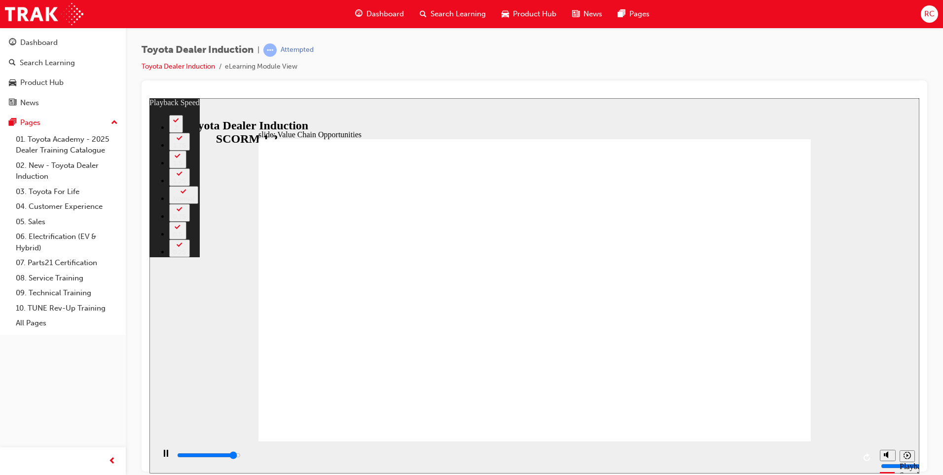
type input "1"
type input "11100"
type input "1"
type input "11300"
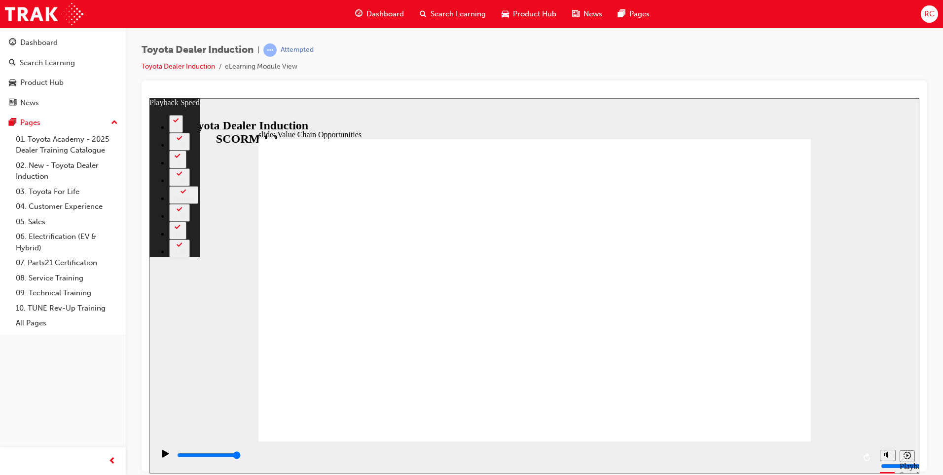
type input "64"
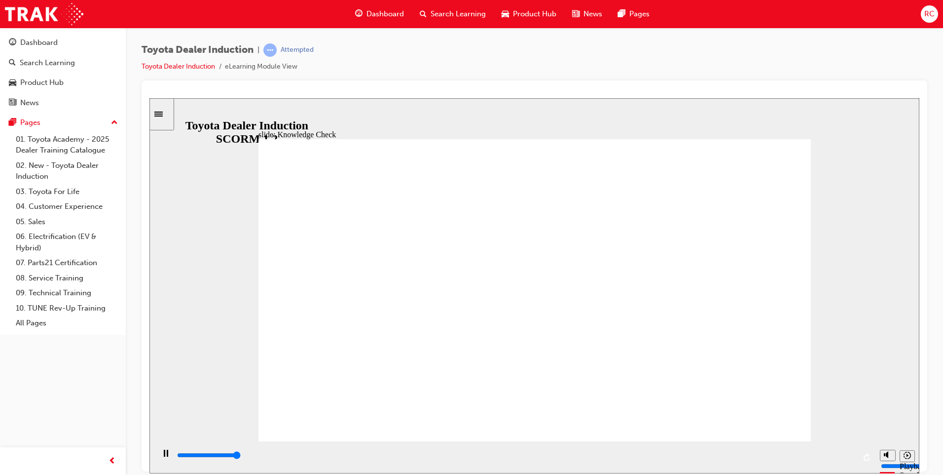
type input "5000"
radio input "true"
type input "5000"
radio input "true"
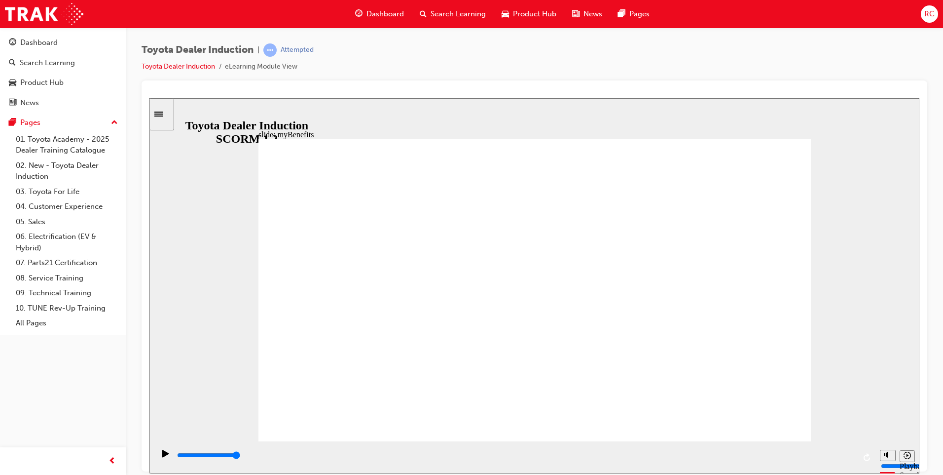
type input "5000"
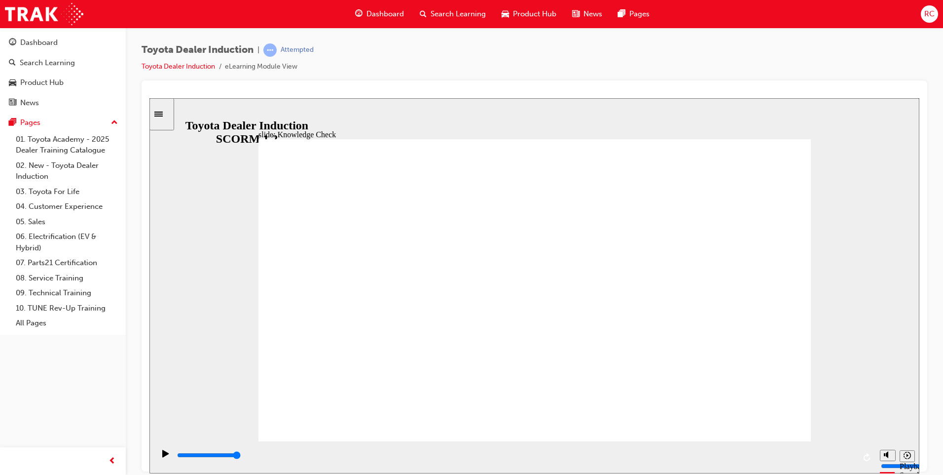
type input "T"
type input "To"
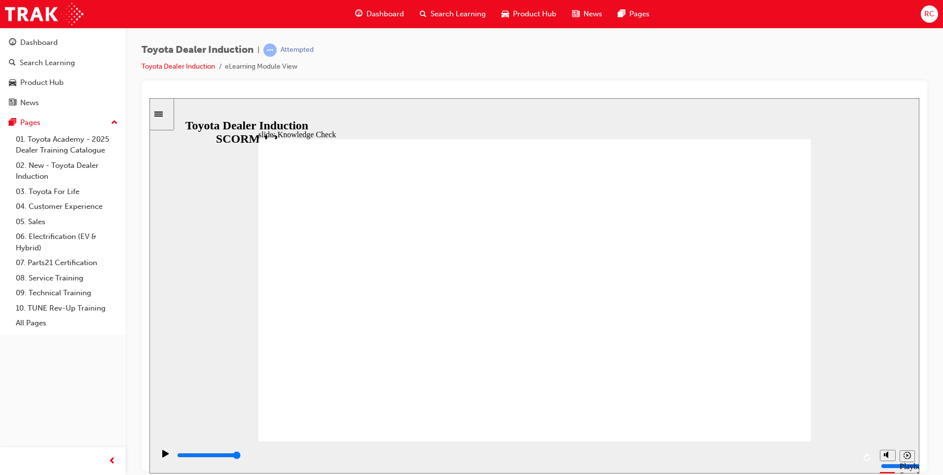
type input "Toy"
type input "Toyo"
type input "Toyot"
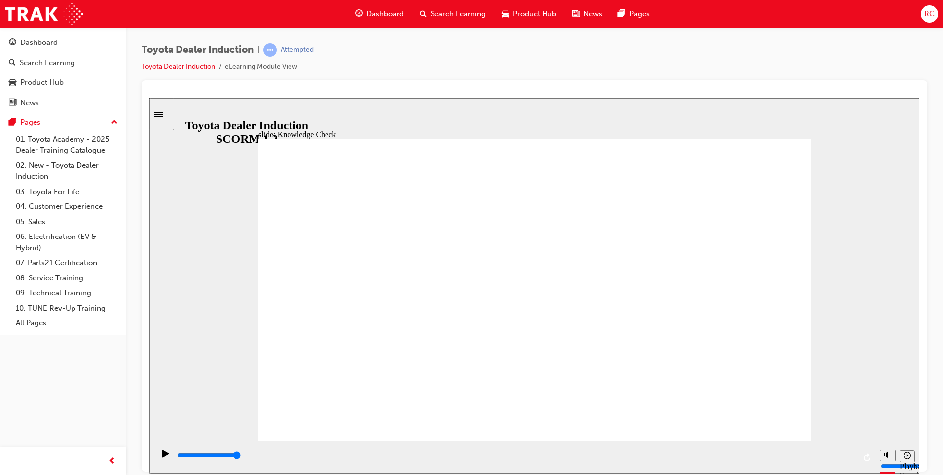
type input "Toyot"
type input "Toyota"
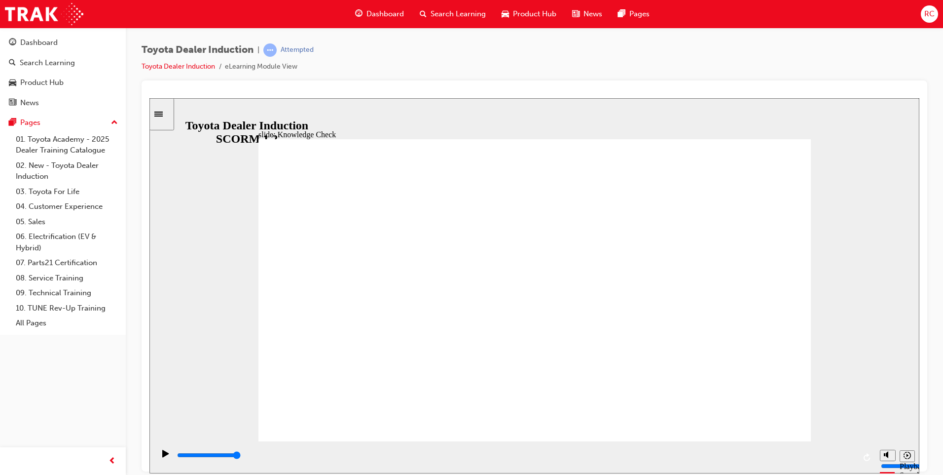
type input "Toyota A"
type input "Toyota Ap"
type input "Toyota App"
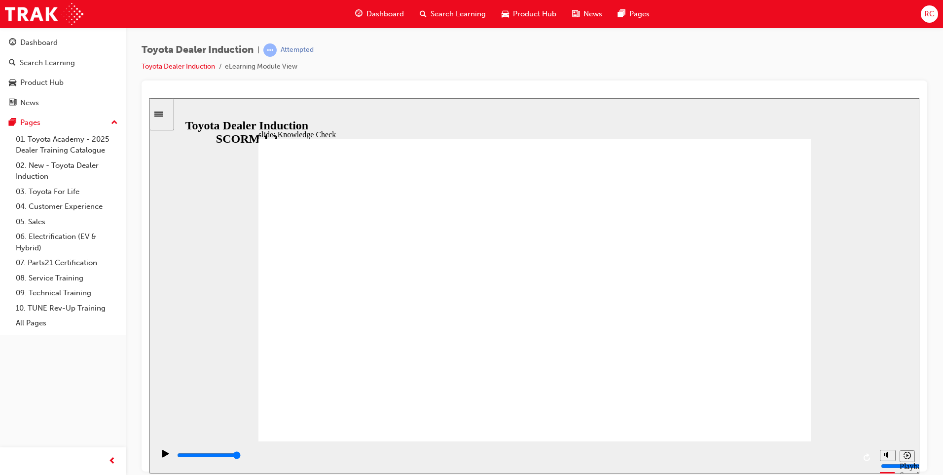
type input "Toyota App"
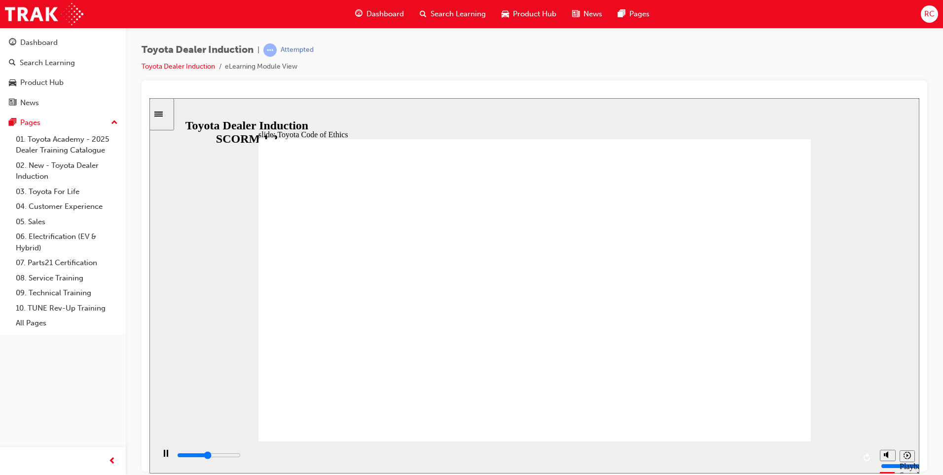
type input "11800"
type input "5900"
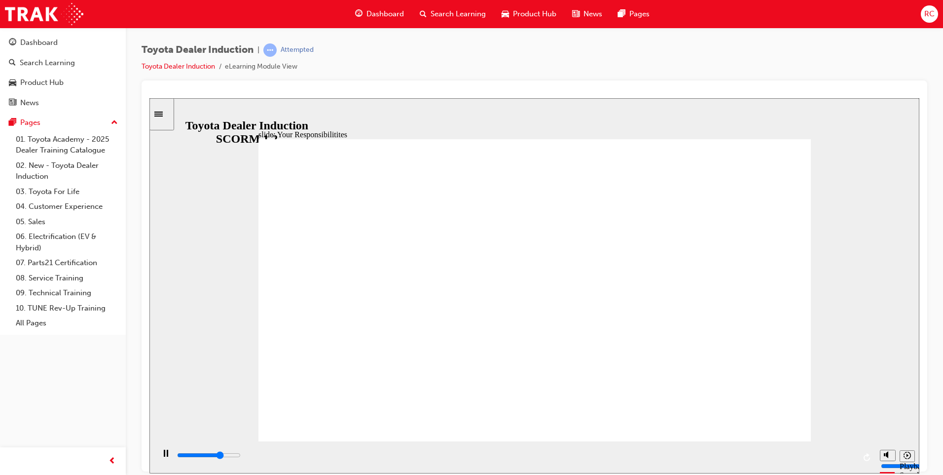
checkbox input "true"
type input "7600"
checkbox input "true"
type input "8400"
checkbox input "true"
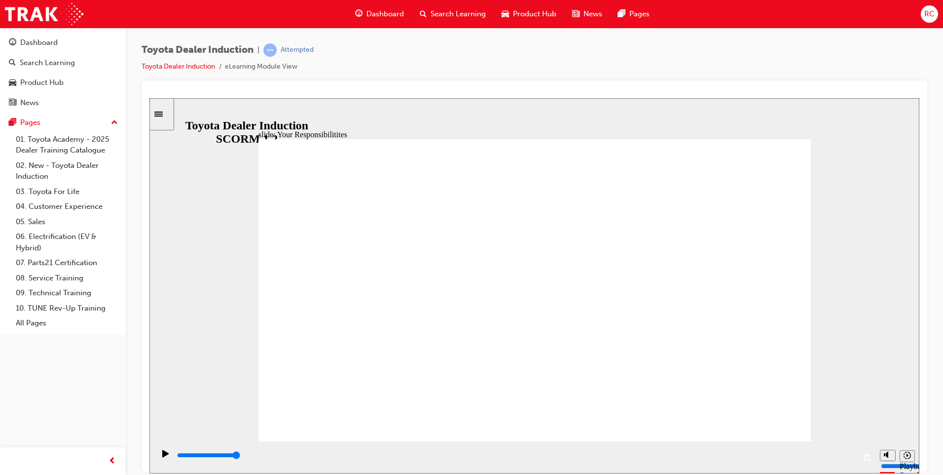
checkbox input "true"
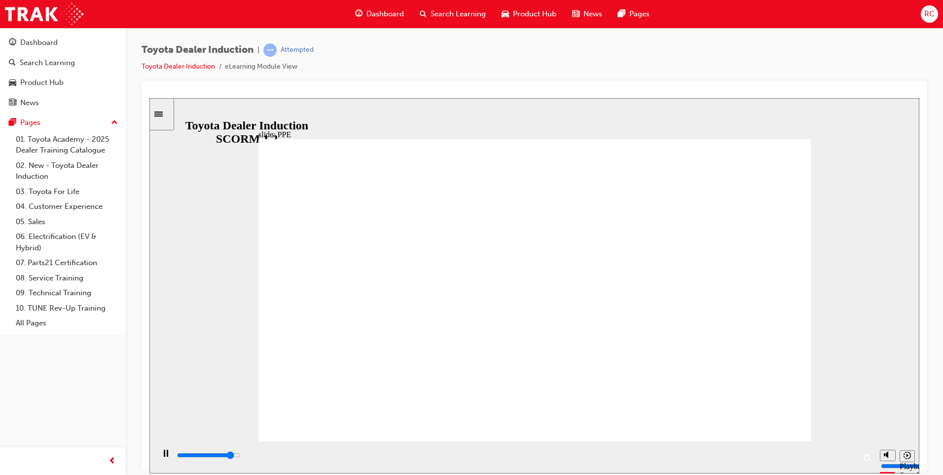
click at [166, 115] on icon "Sidebar Toggle" at bounding box center [161, 113] width 15 height 6
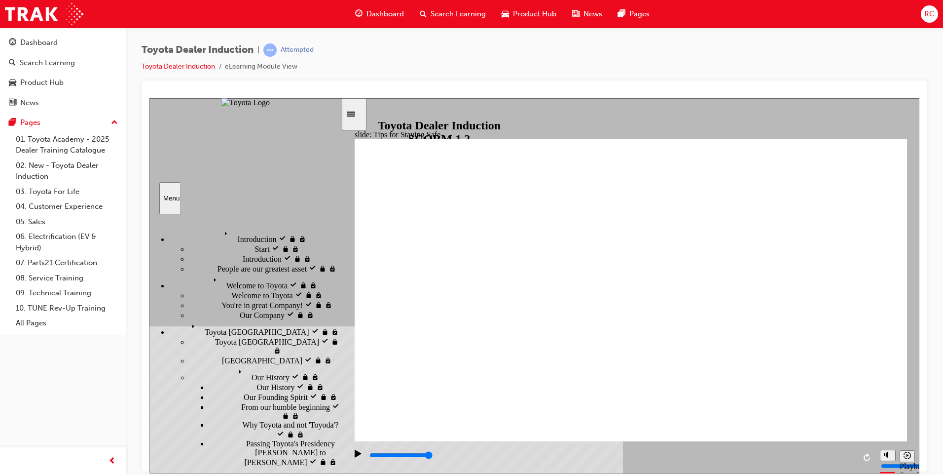
type input "5000"
checkbox input "true"
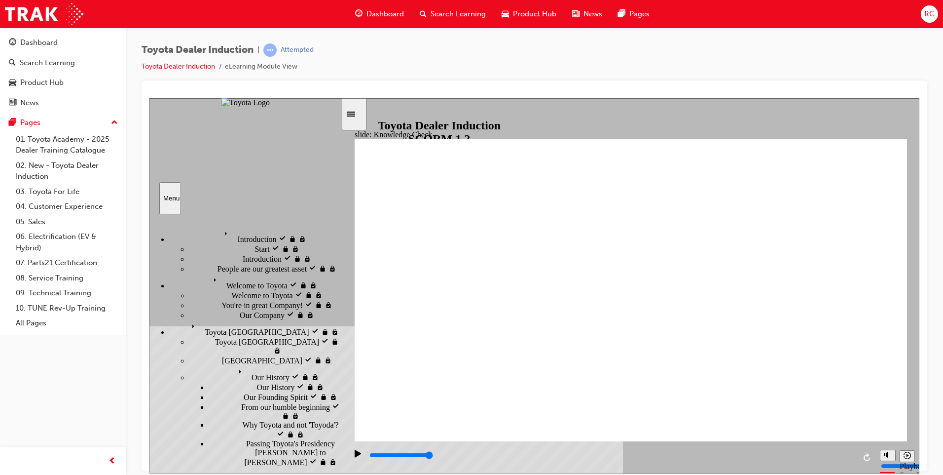
checkbox input "true"
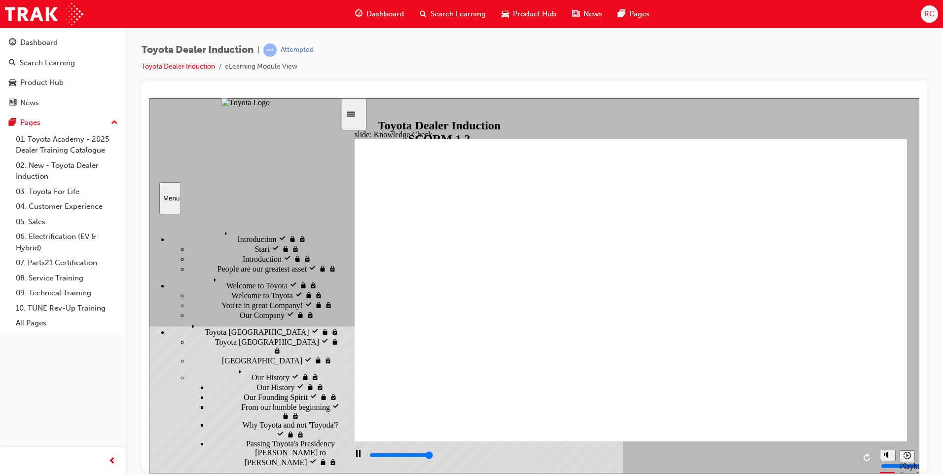
type input "5000"
radio input "true"
type input "5000"
checkbox input "true"
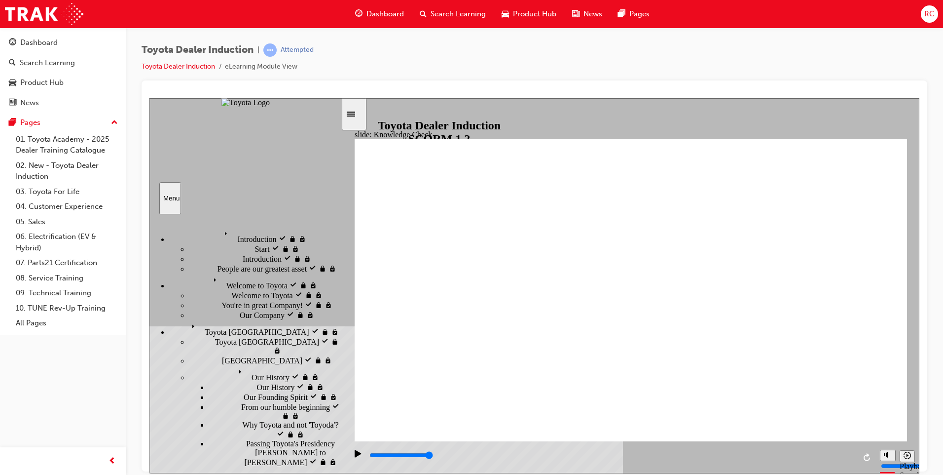
checkbox input "true"
type input "5000"
checkbox input "true"
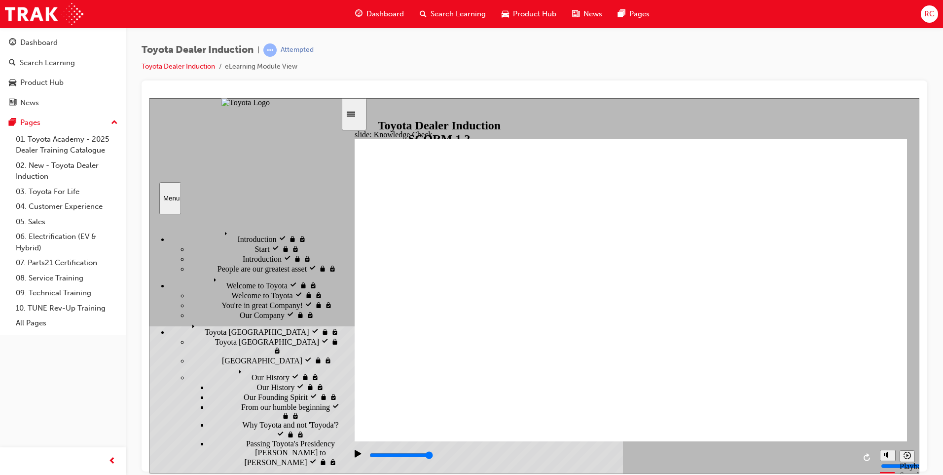
checkbox input "true"
drag, startPoint x: 500, startPoint y: 278, endPoint x: 850, endPoint y: 155, distance: 371.0
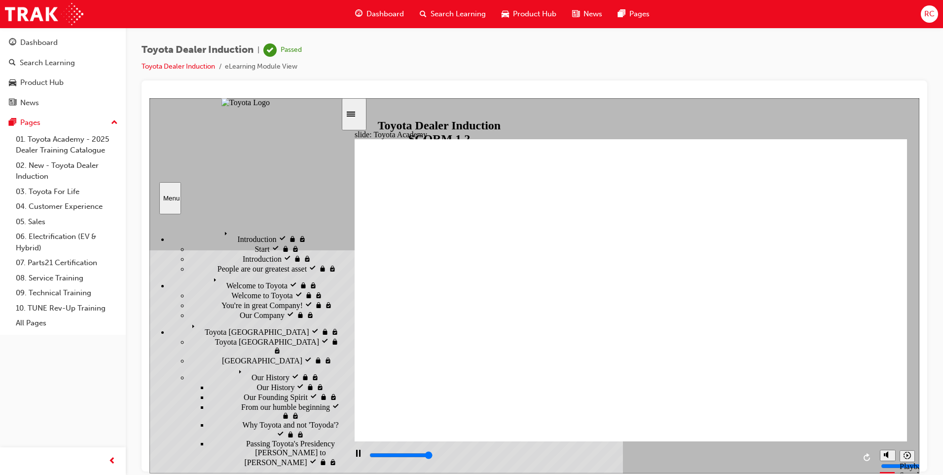
type input "9900"
click at [382, 12] on span "Dashboard" at bounding box center [385, 13] width 37 height 11
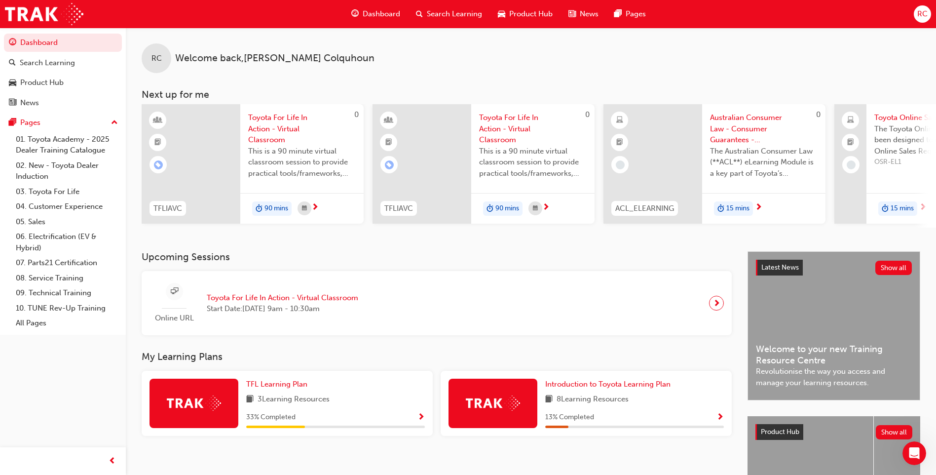
click at [378, 9] on span "Dashboard" at bounding box center [381, 13] width 37 height 11
click at [379, 18] on span "Dashboard" at bounding box center [381, 13] width 37 height 11
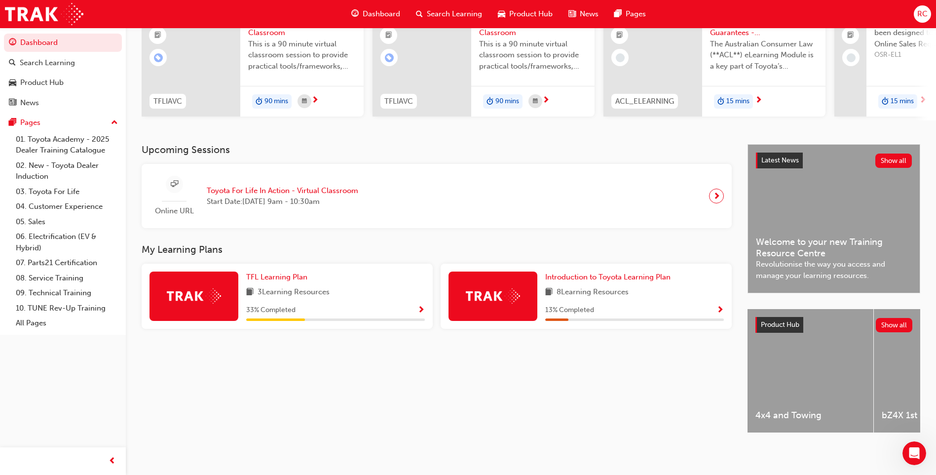
scroll to position [115, 0]
click at [358, 281] on div "TFL Learning Plan 3 Learning Resources 33 % Completed" at bounding box center [335, 295] width 179 height 49
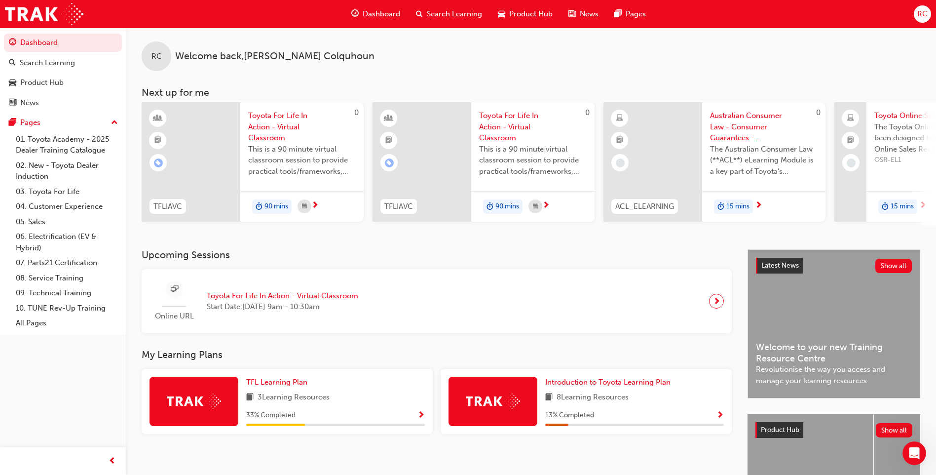
scroll to position [0, 0]
